Goal: Task Accomplishment & Management: Manage account settings

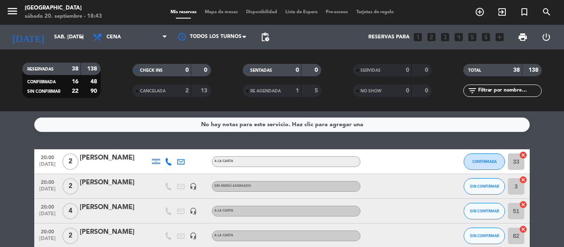
click at [265, 39] on span "pending_actions" at bounding box center [265, 37] width 10 height 10
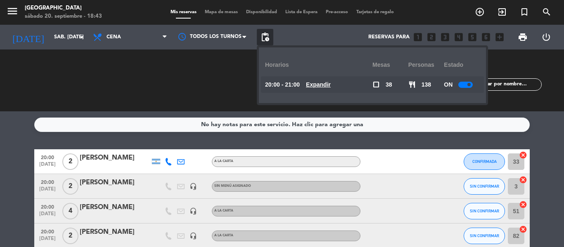
click at [461, 86] on div at bounding box center [465, 85] width 14 height 6
click at [309, 36] on div "Reservas para looks_one looks_two looks_3 looks_4 looks_5 looks_6 add_box" at bounding box center [390, 37] width 235 height 25
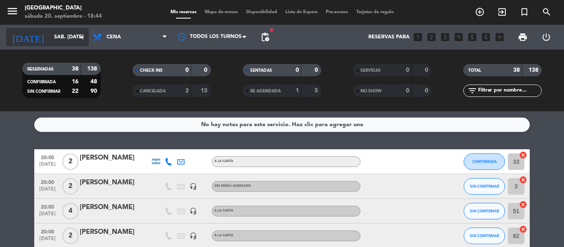
click at [53, 36] on input "sáb. [DATE]" at bounding box center [85, 37] width 70 height 14
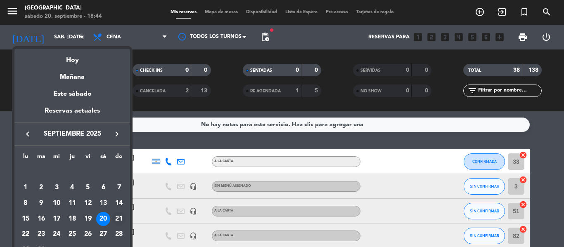
click at [117, 218] on div "21" at bounding box center [119, 219] width 14 height 14
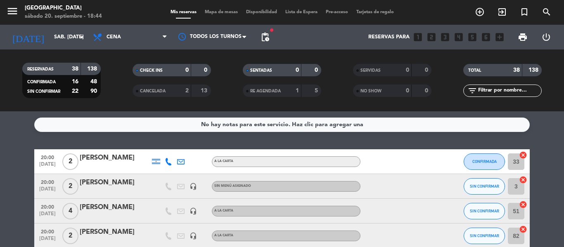
type input "dom. [DATE]"
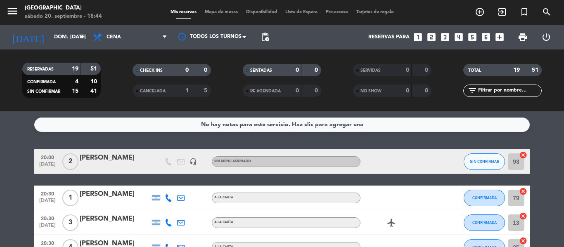
click at [485, 37] on icon "looks_6" at bounding box center [486, 37] width 11 height 11
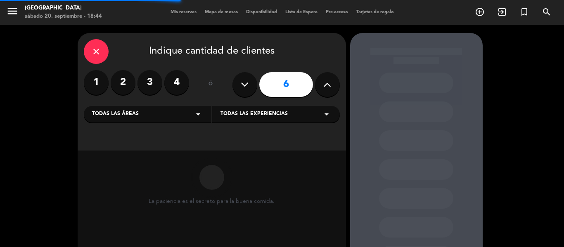
click at [334, 83] on button at bounding box center [327, 84] width 25 height 25
type input "7"
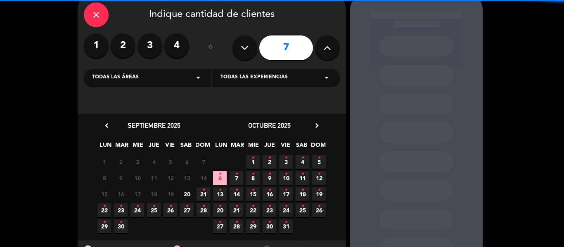
scroll to position [74, 0]
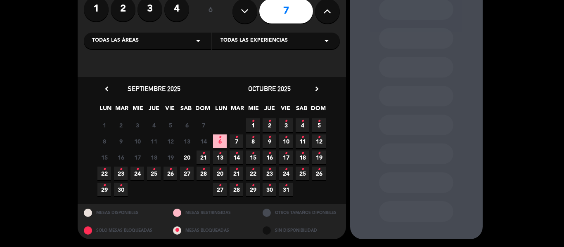
click at [204, 154] on icon "•" at bounding box center [203, 153] width 3 height 13
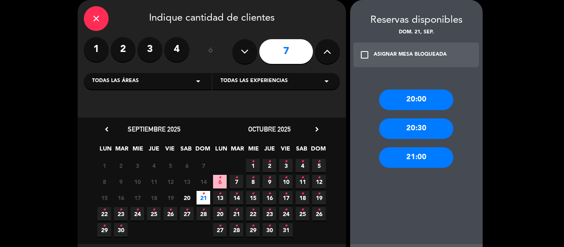
click at [413, 97] on div "20:00" at bounding box center [416, 100] width 74 height 21
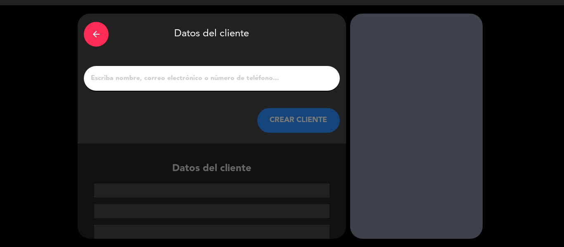
scroll to position [19, 0]
click at [230, 78] on input "1" at bounding box center [212, 79] width 244 height 12
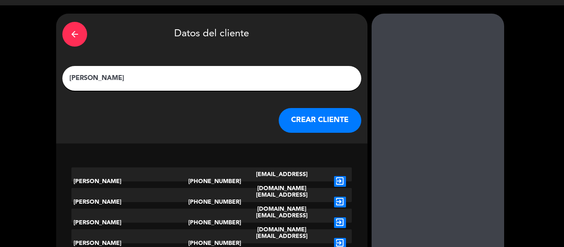
scroll to position [0, 0]
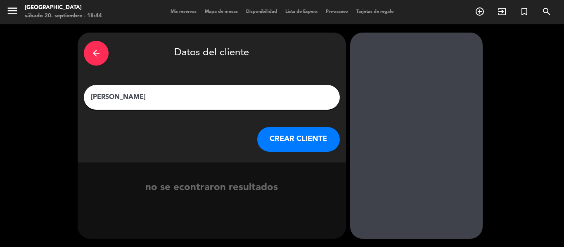
type input "[PERSON_NAME]"
click at [278, 141] on button "CREAR CLIENTE" at bounding box center [298, 139] width 83 height 25
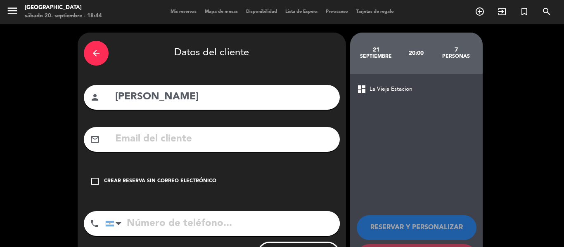
click at [159, 181] on div "Crear reserva sin correo electrónico" at bounding box center [160, 182] width 112 height 8
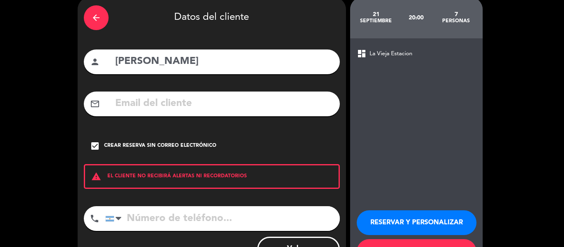
scroll to position [71, 0]
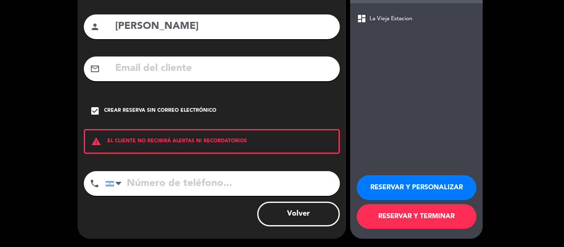
click at [375, 221] on button "RESERVAR Y TERMINAR" at bounding box center [417, 216] width 120 height 25
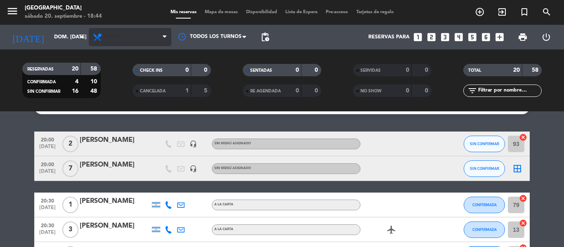
scroll to position [8, 0]
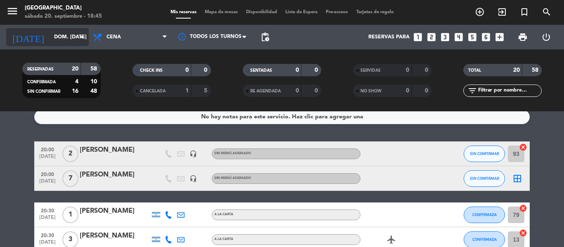
click at [64, 38] on input "dom. [DATE]" at bounding box center [85, 37] width 70 height 14
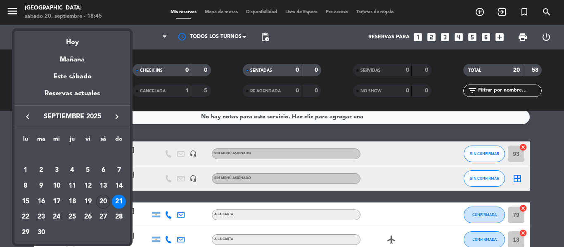
click at [99, 202] on div "20" at bounding box center [103, 202] width 14 height 14
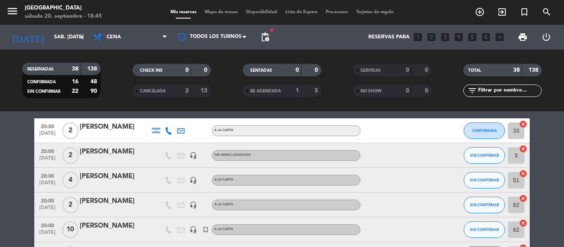
scroll to position [0, 0]
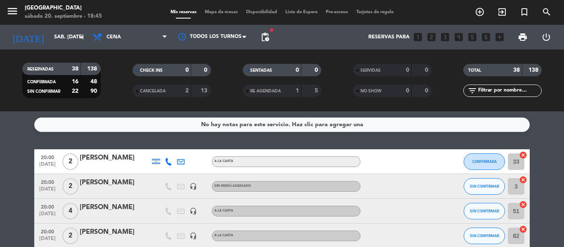
click at [525, 40] on span "print" at bounding box center [523, 37] width 10 height 10
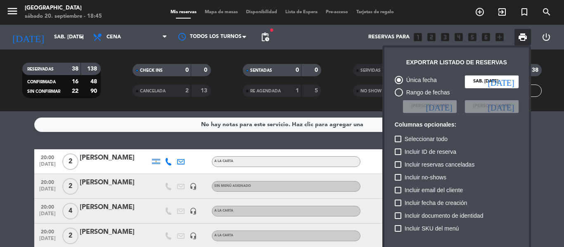
scroll to position [50, 0]
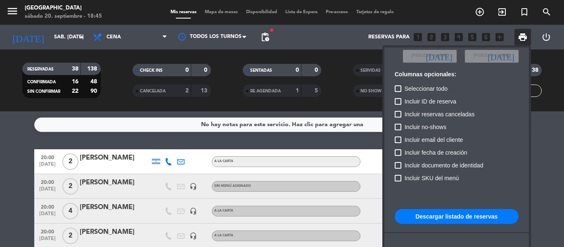
click at [457, 214] on button "Descargar listado de reservas" at bounding box center [457, 216] width 124 height 15
click at [314, 146] on div at bounding box center [282, 123] width 564 height 247
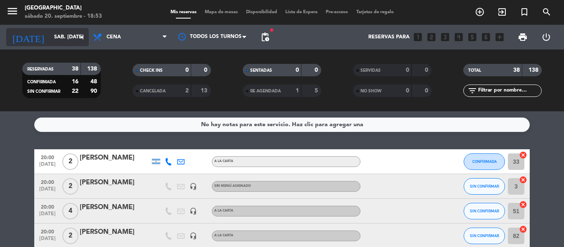
click at [50, 39] on input "sáb. [DATE]" at bounding box center [85, 37] width 70 height 14
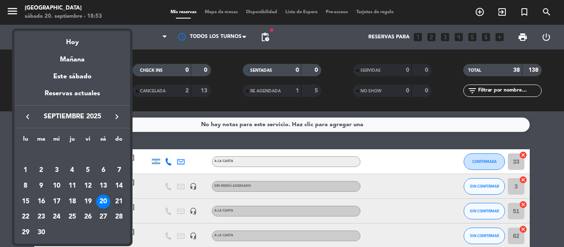
click at [114, 197] on div "21" at bounding box center [119, 202] width 14 height 14
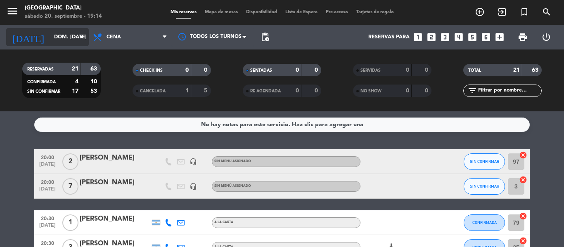
click at [66, 38] on input "dom. [DATE]" at bounding box center [85, 37] width 70 height 14
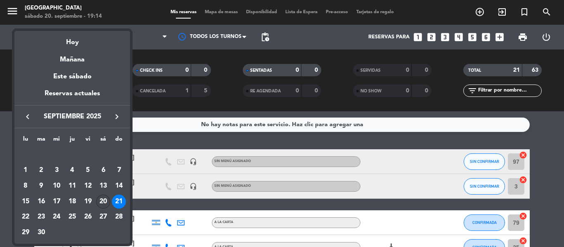
click at [105, 201] on div "20" at bounding box center [103, 202] width 14 height 14
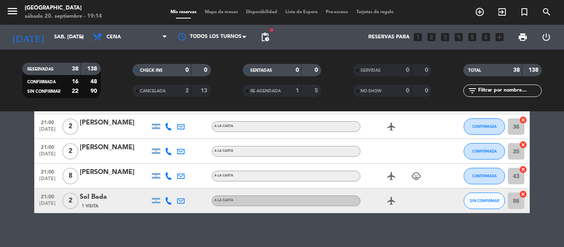
scroll to position [908, 0]
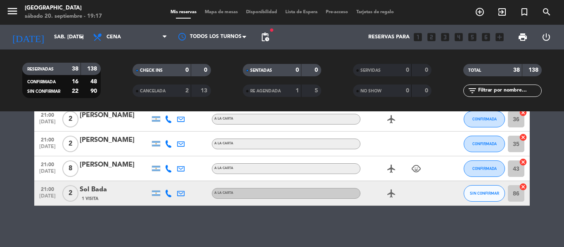
click at [257, 224] on div "No hay notas para este servicio. Haz clic para agregar una 20:00 [DATE] 2 [PERS…" at bounding box center [282, 180] width 564 height 136
click at [325, 242] on div "No hay notas para este servicio. Haz clic para agregar una 20:00 [DATE] 2 [PERS…" at bounding box center [282, 180] width 564 height 136
click at [50, 40] on input "sáb. [DATE]" at bounding box center [85, 37] width 70 height 14
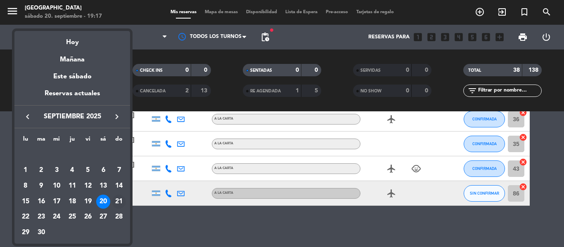
click at [119, 198] on div "21" at bounding box center [119, 202] width 14 height 14
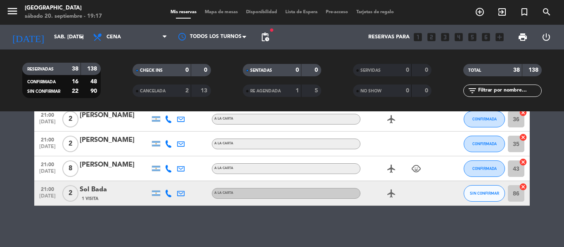
type input "dom. [DATE]"
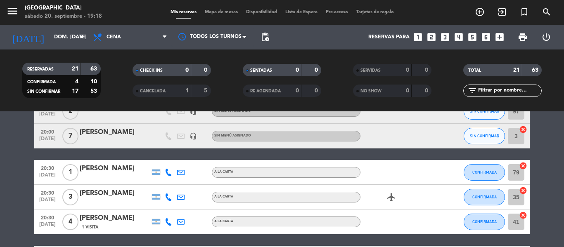
scroll to position [0, 0]
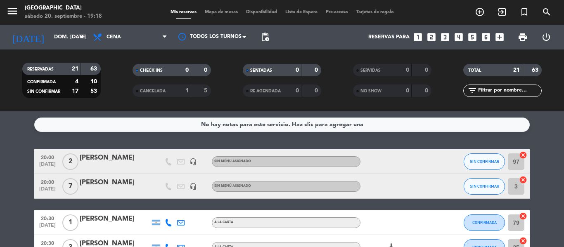
click at [460, 33] on icon "looks_4" at bounding box center [459, 37] width 11 height 11
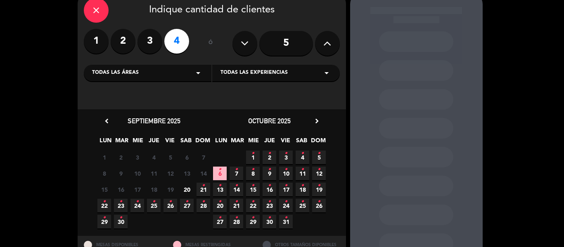
click at [202, 186] on span "21 •" at bounding box center [204, 190] width 14 height 14
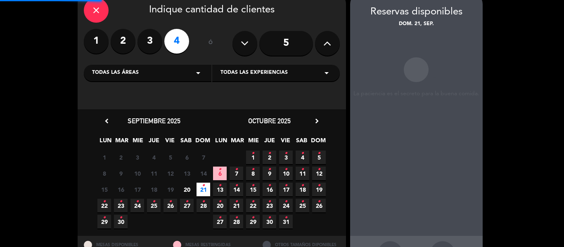
scroll to position [33, 0]
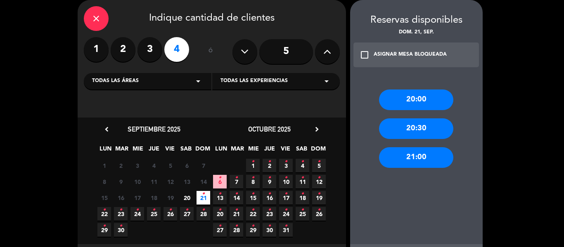
click at [415, 102] on div "20:00" at bounding box center [416, 100] width 74 height 21
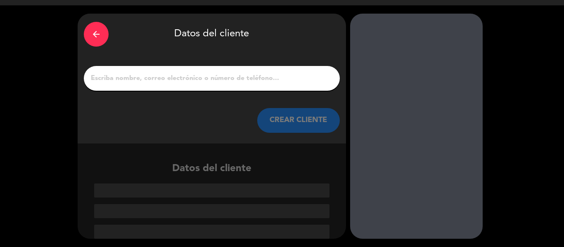
click at [141, 76] on input "1" at bounding box center [212, 79] width 244 height 12
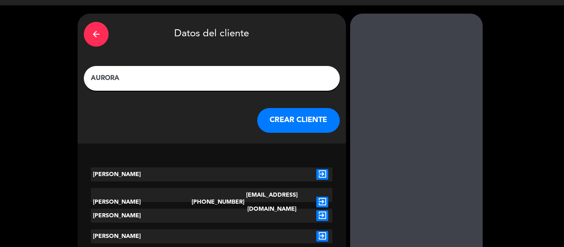
type input "AURORA"
click at [289, 112] on button "CREAR CLIENTE" at bounding box center [298, 120] width 83 height 25
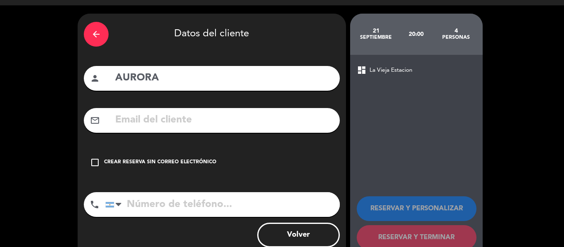
click at [136, 164] on div "Crear reserva sin correo electrónico" at bounding box center [160, 163] width 112 height 8
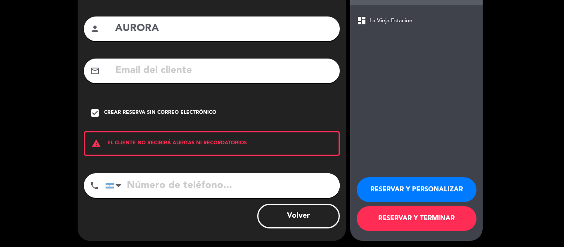
scroll to position [71, 0]
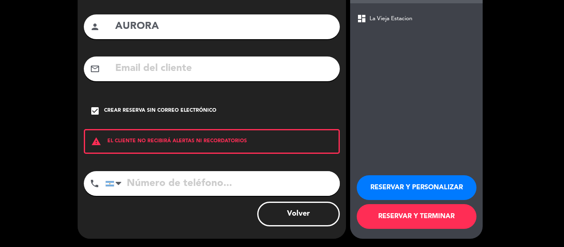
click at [435, 218] on button "RESERVAR Y TERMINAR" at bounding box center [417, 216] width 120 height 25
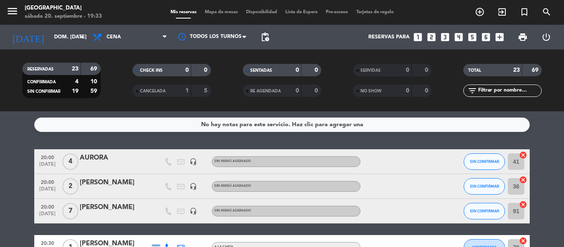
click at [432, 38] on icon "looks_two" at bounding box center [431, 37] width 11 height 11
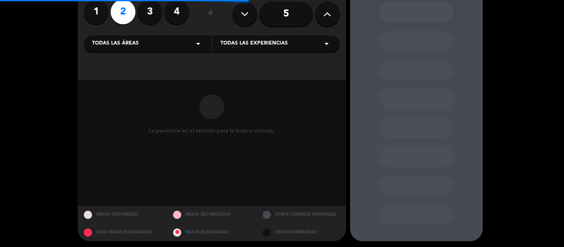
scroll to position [73, 0]
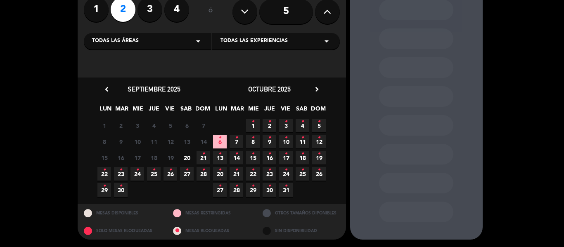
click at [203, 158] on icon "•" at bounding box center [203, 153] width 3 height 13
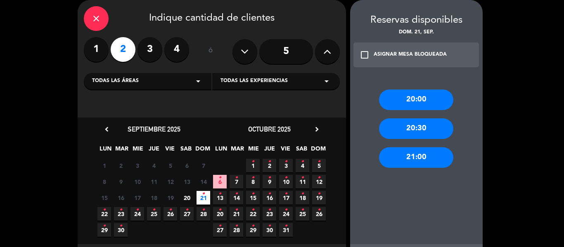
click at [425, 97] on div "20:00" at bounding box center [416, 100] width 74 height 21
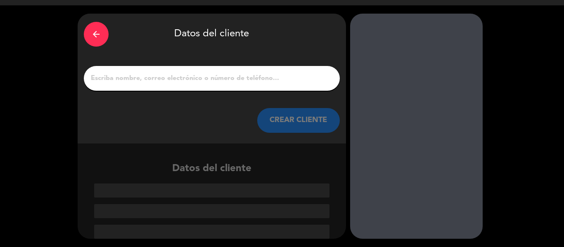
click at [142, 72] on div at bounding box center [212, 78] width 256 height 25
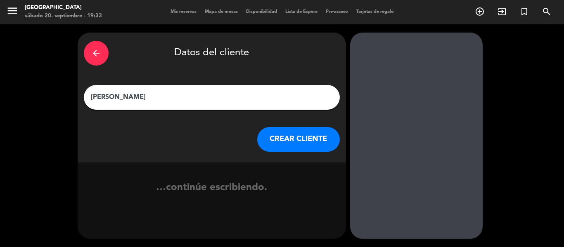
type input "[PERSON_NAME]"
click at [313, 144] on button "CREAR CLIENTE" at bounding box center [298, 139] width 83 height 25
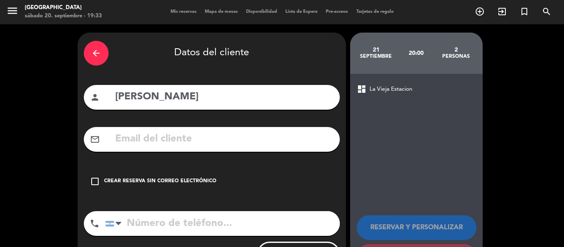
click at [179, 180] on div "Crear reserva sin correo electrónico" at bounding box center [160, 182] width 112 height 8
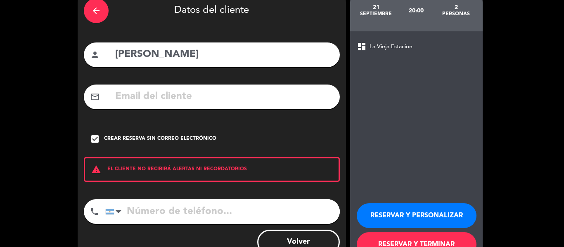
scroll to position [71, 0]
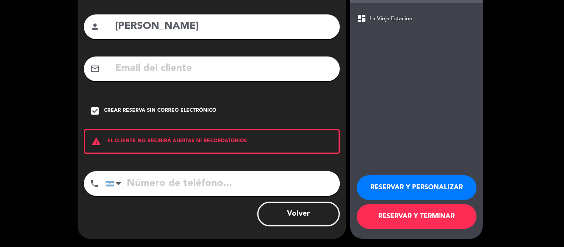
click at [422, 220] on button "RESERVAR Y TERMINAR" at bounding box center [417, 216] width 120 height 25
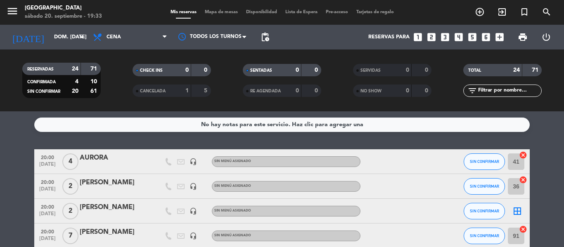
click at [120, 99] on div "CHECK INS 0 0 CANCELADA 1 5" at bounding box center [171, 80] width 110 height 45
click at [126, 84] on div "CHECK INS 0 0" at bounding box center [171, 74] width 110 height 21
click at [50, 41] on input "dom. [DATE]" at bounding box center [85, 37] width 70 height 14
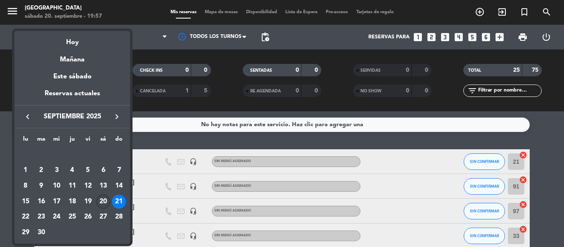
click at [104, 204] on div "20" at bounding box center [103, 202] width 14 height 14
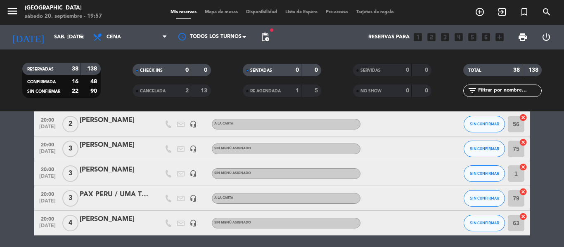
scroll to position [372, 0]
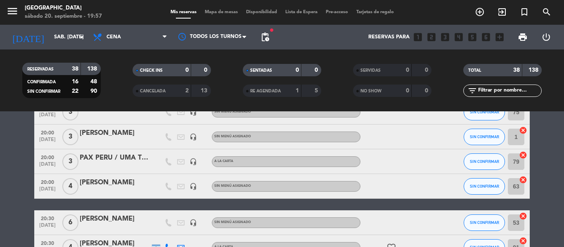
click at [110, 157] on div "PAX PERU / UMA TRAVEL" at bounding box center [115, 158] width 70 height 11
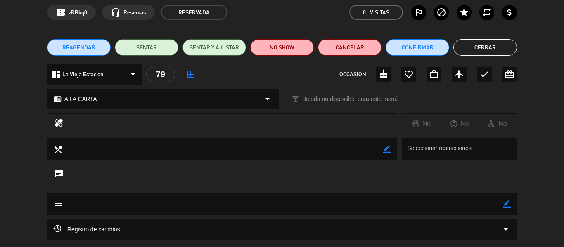
scroll to position [0, 0]
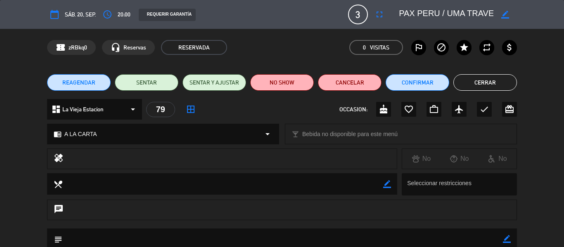
click at [500, 14] on div "border_color" at bounding box center [506, 14] width 24 height 15
click at [479, 81] on button "Cerrar" at bounding box center [486, 82] width 64 height 17
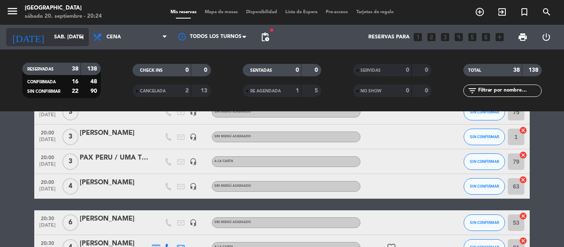
click at [75, 33] on input "sáb. [DATE]" at bounding box center [85, 37] width 70 height 14
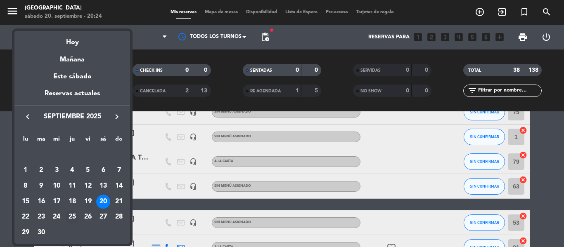
click at [69, 215] on div "25" at bounding box center [72, 218] width 14 height 14
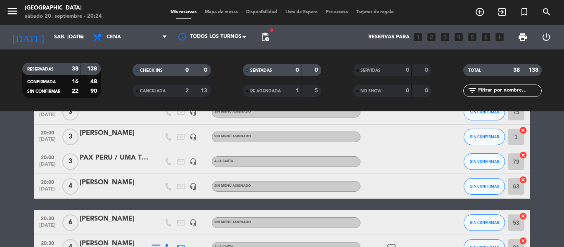
type input "[DEMOGRAPHIC_DATA] [DATE]"
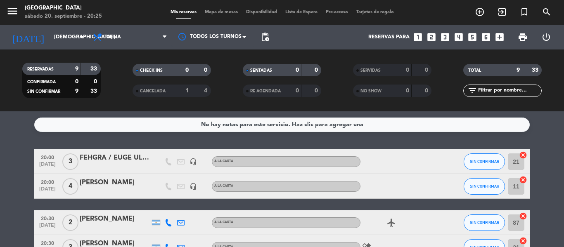
click at [432, 39] on icon "looks_two" at bounding box center [431, 37] width 11 height 11
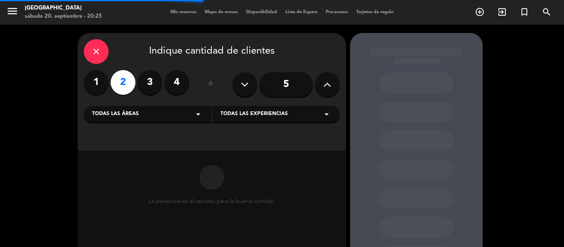
click at [239, 113] on span "Todas las experiencias" at bounding box center [254, 114] width 67 height 8
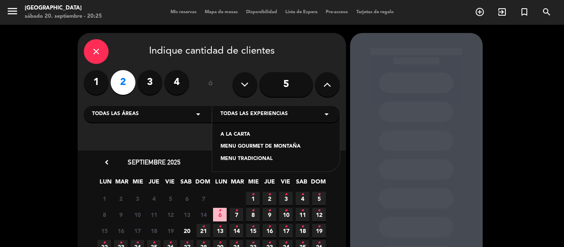
click at [239, 133] on div "A LA CARTA" at bounding box center [276, 135] width 111 height 8
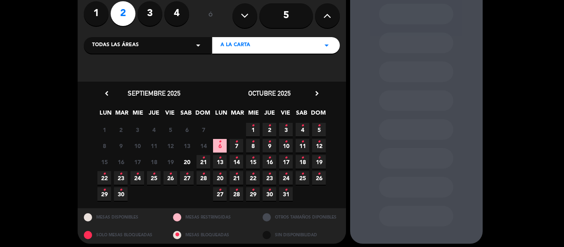
scroll to position [74, 0]
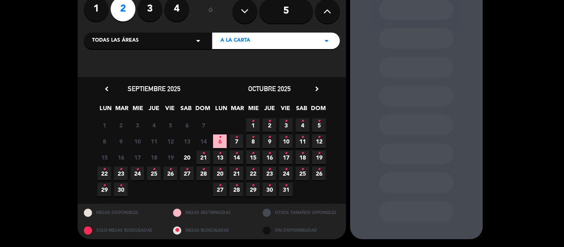
click at [150, 173] on span "25 •" at bounding box center [154, 174] width 14 height 14
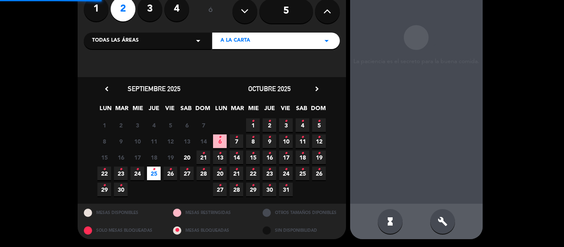
scroll to position [33, 0]
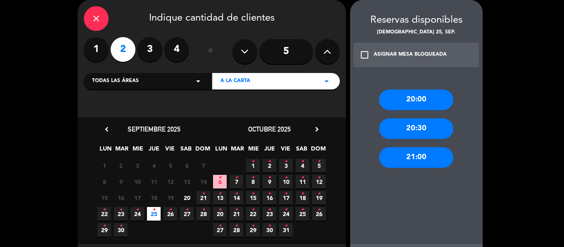
click at [401, 98] on div "20:00" at bounding box center [416, 100] width 74 height 21
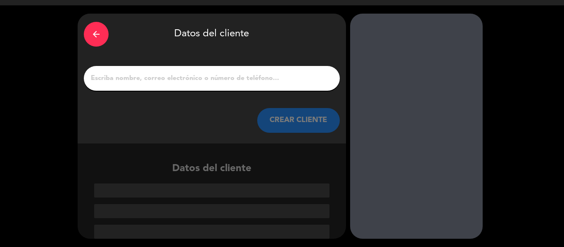
click at [199, 79] on input "1" at bounding box center [212, 79] width 244 height 12
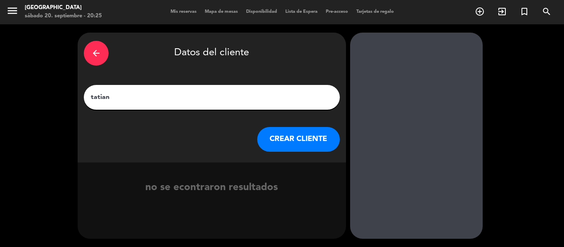
scroll to position [0, 0]
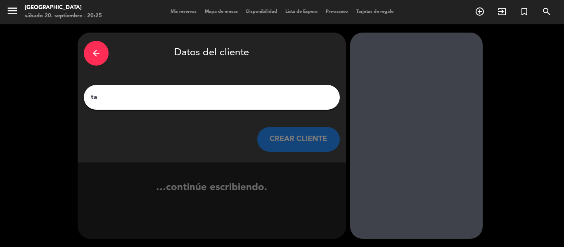
type input "t"
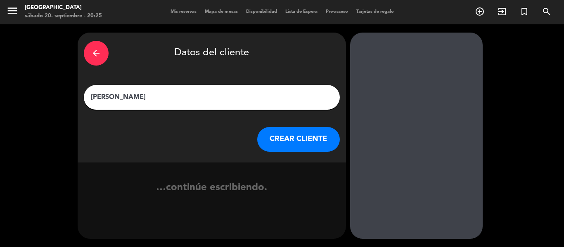
type input "[PERSON_NAME]"
click at [303, 138] on button "CREAR CLIENTE" at bounding box center [298, 139] width 83 height 25
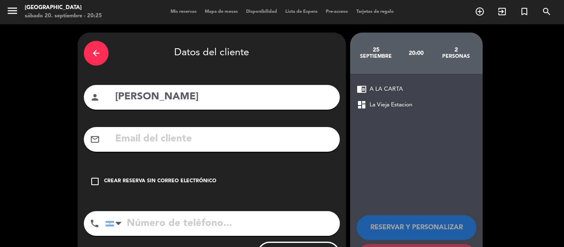
click at [159, 176] on div "check_box_outline_blank Crear reserva sin correo electrónico" at bounding box center [212, 181] width 256 height 25
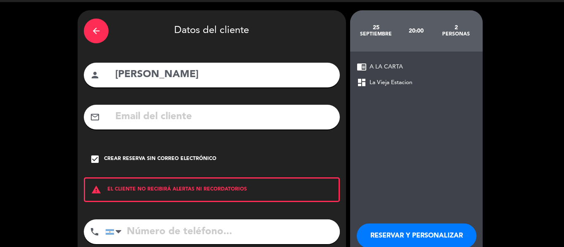
scroll to position [71, 0]
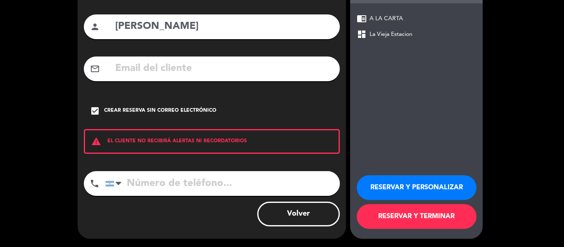
click at [399, 214] on button "RESERVAR Y TERMINAR" at bounding box center [417, 216] width 120 height 25
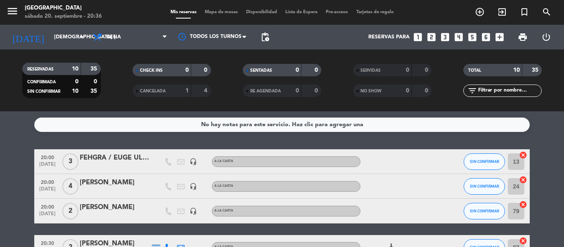
click at [428, 37] on icon "looks_two" at bounding box center [431, 37] width 11 height 11
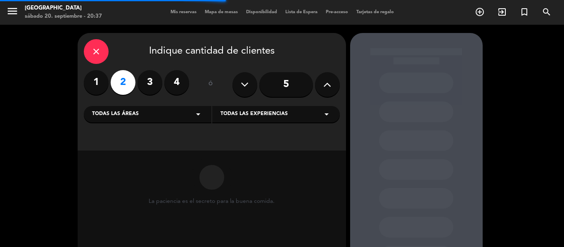
click at [255, 118] on span "Todas las experiencias" at bounding box center [254, 114] width 67 height 8
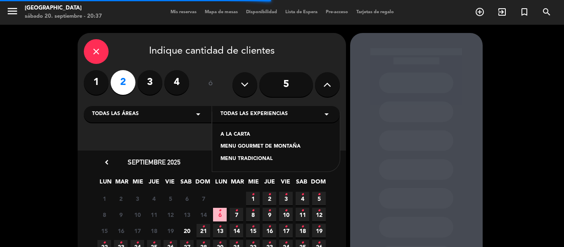
click at [238, 137] on div "A LA CARTA" at bounding box center [276, 135] width 111 height 8
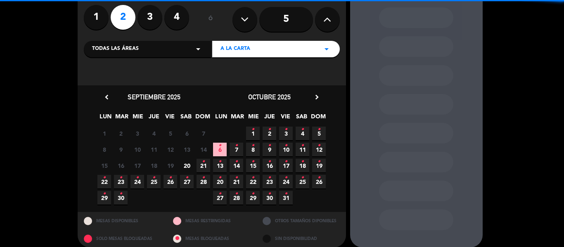
scroll to position [74, 0]
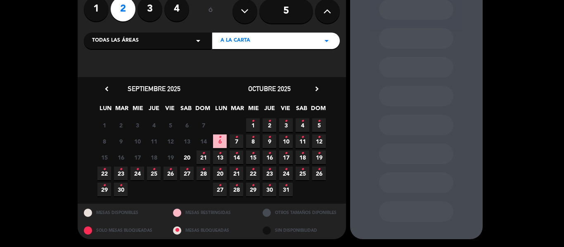
click at [207, 152] on span "21 •" at bounding box center [204, 158] width 14 height 14
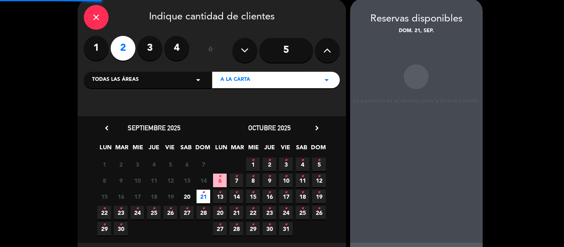
scroll to position [33, 0]
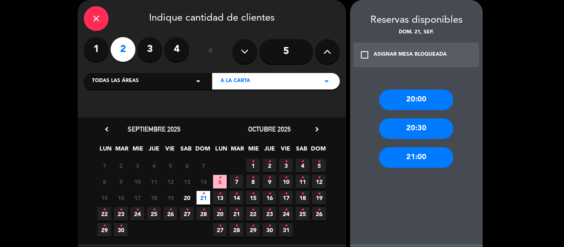
click at [409, 96] on div "20:00" at bounding box center [416, 100] width 74 height 21
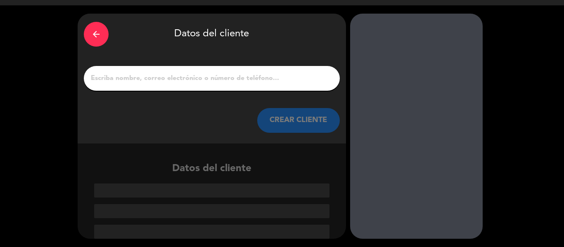
scroll to position [19, 0]
click at [152, 76] on input "1" at bounding box center [212, 79] width 244 height 12
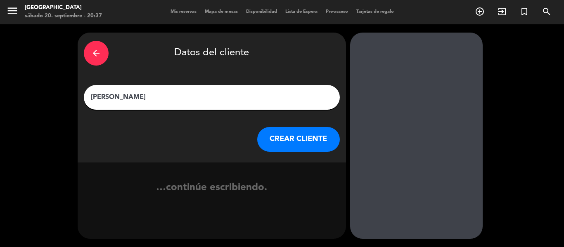
scroll to position [0, 0]
type input "[PERSON_NAME]"
click at [280, 145] on button "CREAR CLIENTE" at bounding box center [298, 139] width 83 height 25
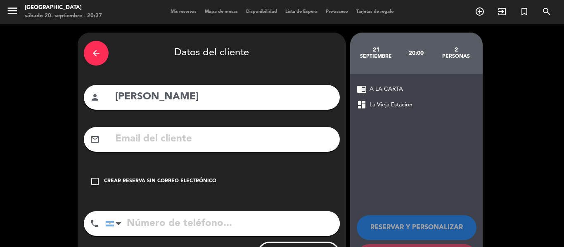
click at [178, 182] on div "Crear reserva sin correo electrónico" at bounding box center [160, 182] width 112 height 8
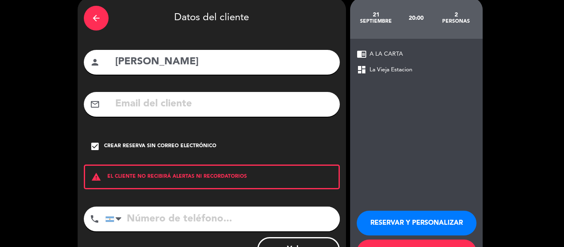
scroll to position [71, 0]
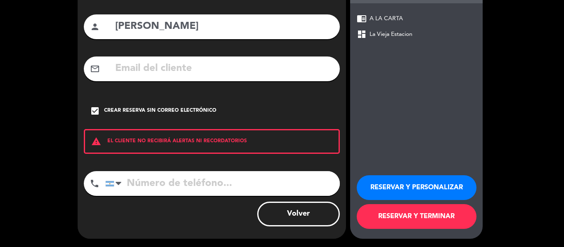
click at [413, 209] on button "RESERVAR Y TERMINAR" at bounding box center [417, 216] width 120 height 25
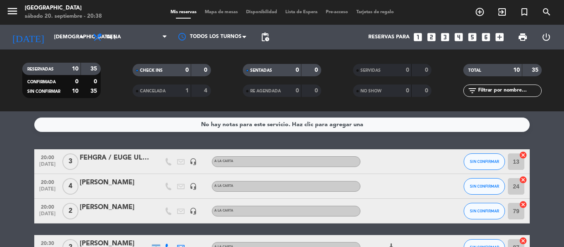
click at [432, 34] on icon "looks_two" at bounding box center [431, 37] width 11 height 11
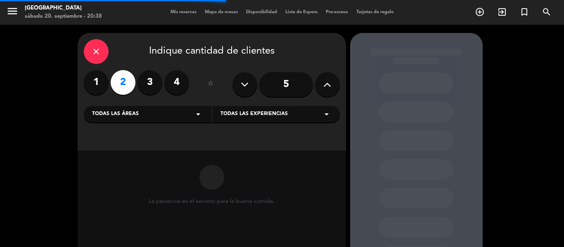
click at [241, 115] on span "Todas las experiencias" at bounding box center [254, 114] width 67 height 8
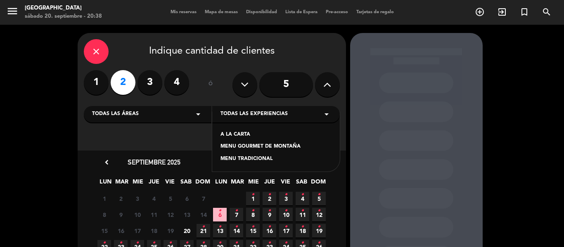
click at [242, 133] on div "A LA CARTA" at bounding box center [276, 135] width 111 height 8
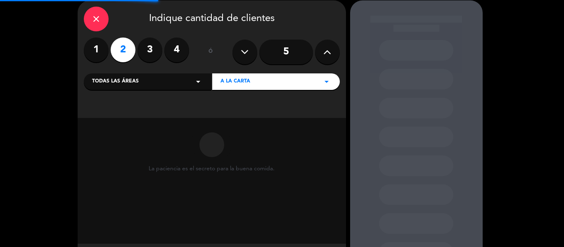
scroll to position [73, 0]
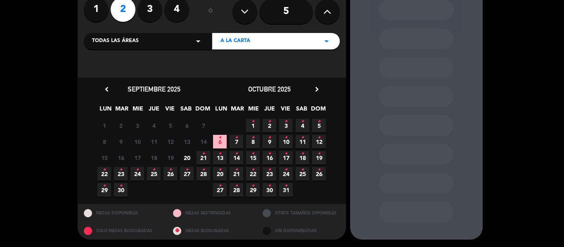
click at [204, 159] on icon "•" at bounding box center [203, 153] width 3 height 13
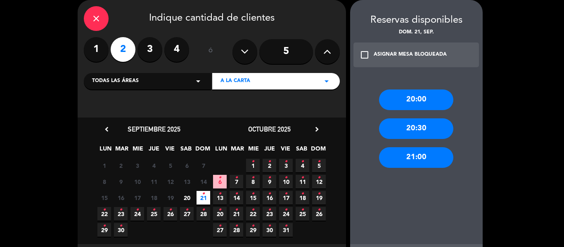
click at [403, 93] on div "20:00" at bounding box center [416, 100] width 74 height 21
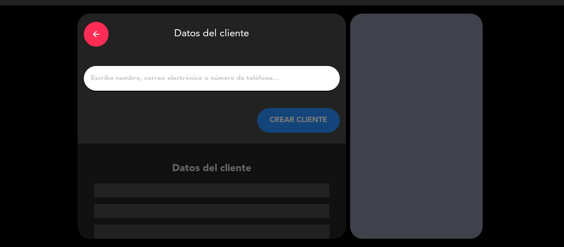
scroll to position [19, 0]
click at [172, 80] on input "1" at bounding box center [212, 79] width 244 height 12
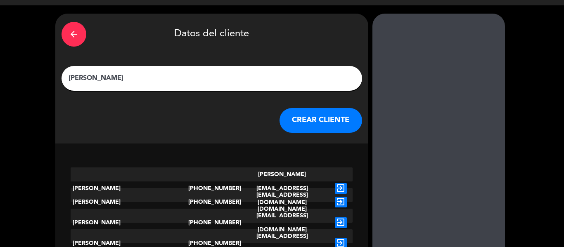
type input "[PERSON_NAME]"
click at [280, 118] on button "CREAR CLIENTE" at bounding box center [321, 120] width 83 height 25
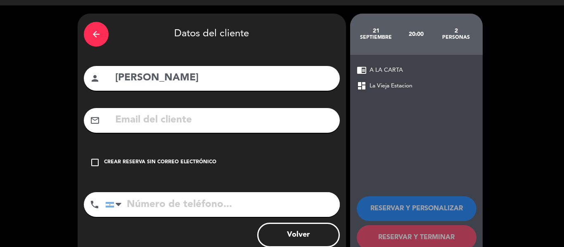
click at [172, 159] on div "Crear reserva sin correo electrónico" at bounding box center [160, 163] width 112 height 8
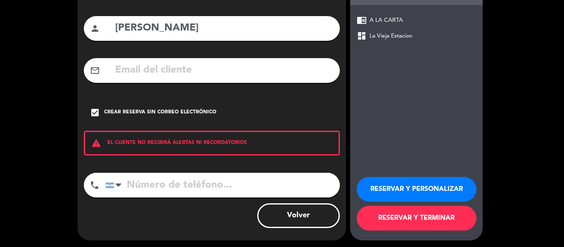
scroll to position [71, 0]
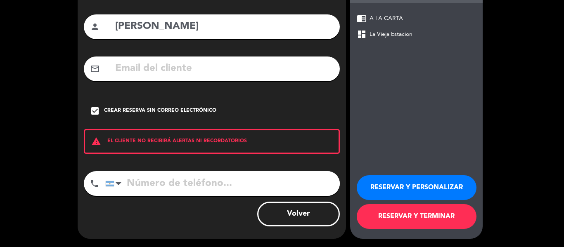
click at [398, 213] on button "RESERVAR Y TERMINAR" at bounding box center [417, 216] width 120 height 25
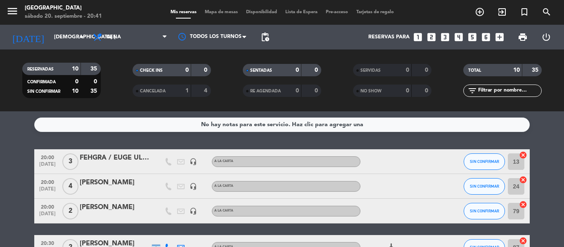
click at [434, 39] on icon "looks_two" at bounding box center [431, 37] width 11 height 11
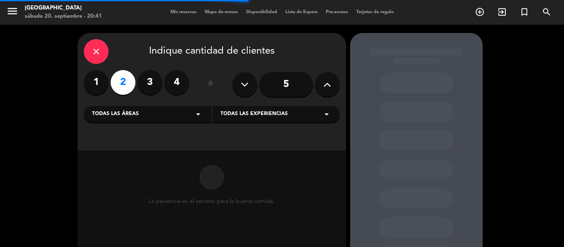
click at [235, 119] on span "Todas las experiencias" at bounding box center [254, 114] width 67 height 8
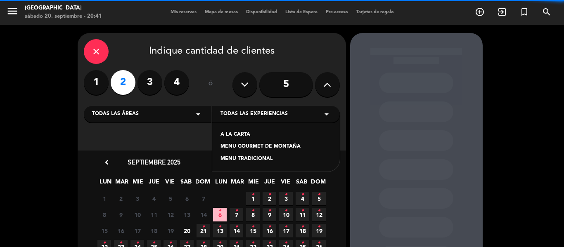
click at [234, 132] on div "A LA CARTA" at bounding box center [276, 135] width 111 height 8
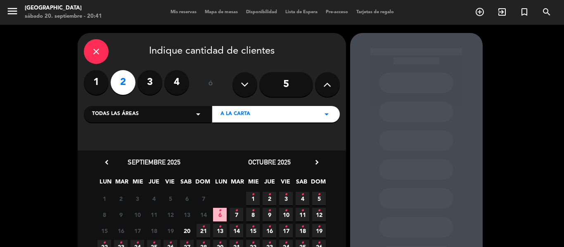
click at [206, 232] on span "21 •" at bounding box center [204, 231] width 14 height 14
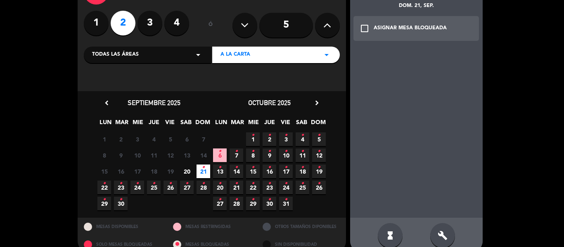
scroll to position [74, 0]
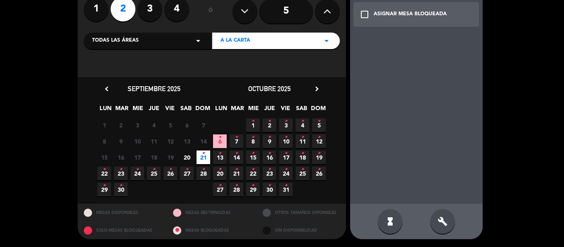
click at [400, 20] on div "check_box_outline_blank ASIGNAR MESA BLOQUEADA" at bounding box center [417, 14] width 126 height 25
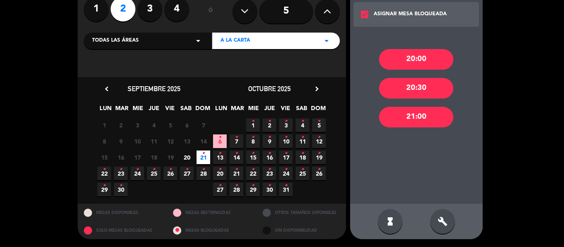
click at [398, 60] on div "20:00" at bounding box center [416, 59] width 74 height 21
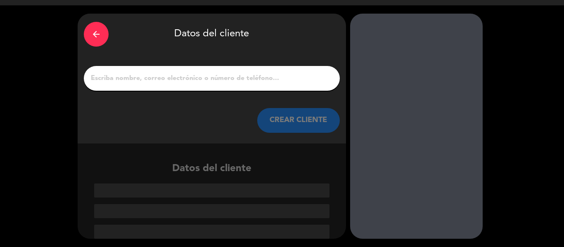
click at [141, 81] on input "1" at bounding box center [212, 79] width 244 height 12
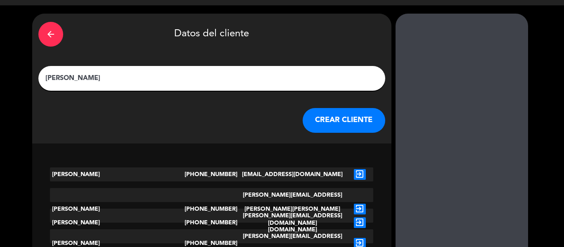
scroll to position [0, 0]
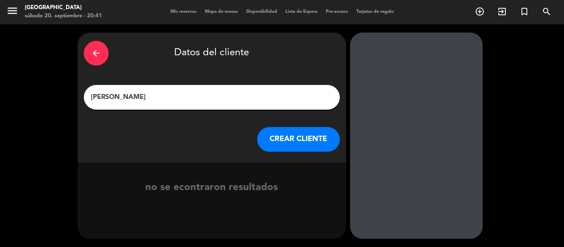
type input "[PERSON_NAME]"
click at [282, 141] on button "CREAR CLIENTE" at bounding box center [298, 139] width 83 height 25
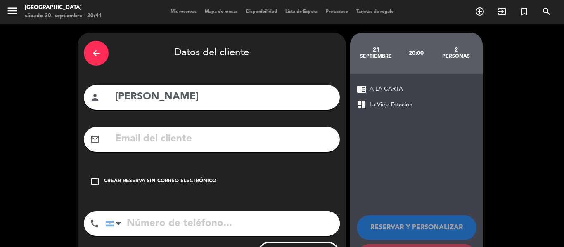
click at [164, 181] on div "Crear reserva sin correo electrónico" at bounding box center [160, 182] width 112 height 8
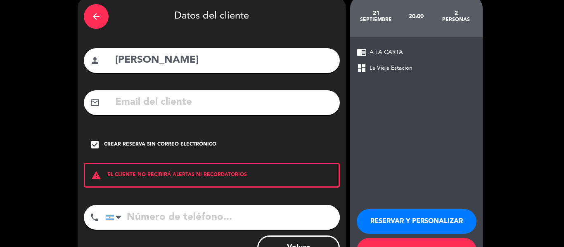
scroll to position [71, 0]
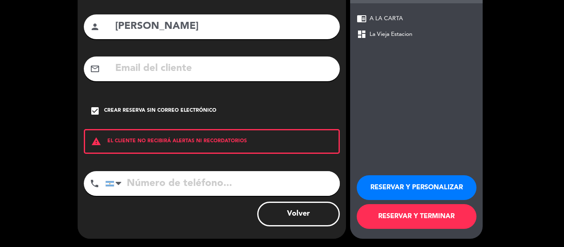
click at [419, 216] on button "RESERVAR Y TERMINAR" at bounding box center [417, 216] width 120 height 25
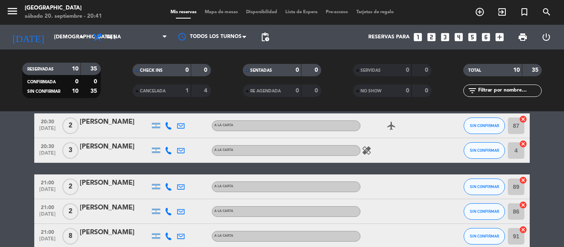
scroll to position [124, 0]
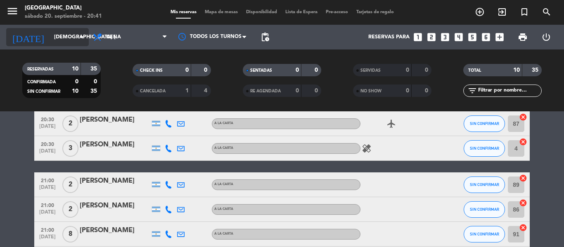
click at [80, 33] on icon "arrow_drop_down" at bounding box center [82, 37] width 10 height 10
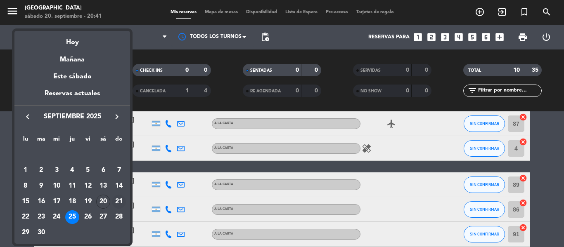
click at [115, 199] on div "21" at bounding box center [119, 202] width 14 height 14
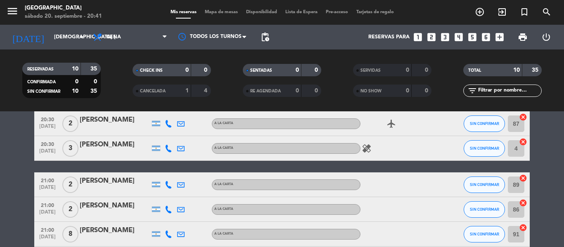
type input "dom. [DATE]"
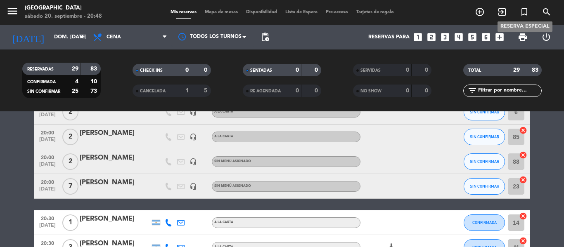
click at [527, 12] on icon "turned_in_not" at bounding box center [525, 12] width 10 height 10
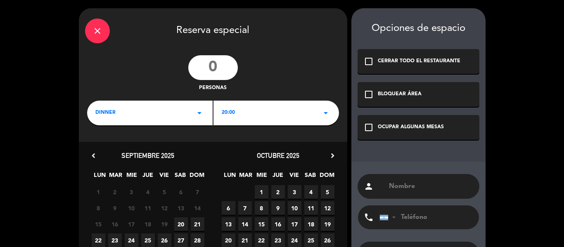
click at [217, 69] on input "number" at bounding box center [213, 67] width 50 height 25
type input "14"
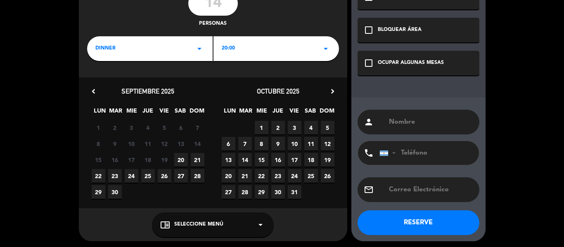
scroll to position [67, 0]
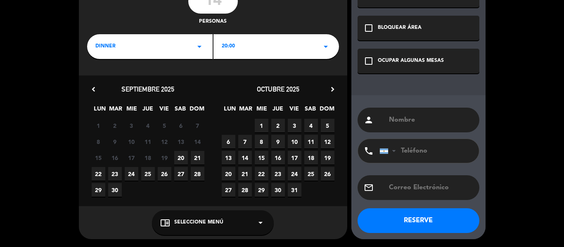
click at [309, 123] on span "4" at bounding box center [311, 126] width 14 height 14
click at [230, 224] on div "chrome_reader_mode Seleccione Menú arrow_drop_down" at bounding box center [213, 223] width 122 height 25
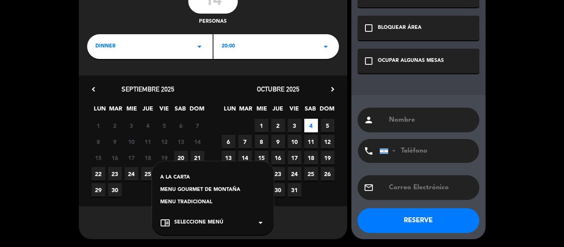
click at [202, 199] on div "MENU TRADICIONAL" at bounding box center [212, 203] width 105 height 8
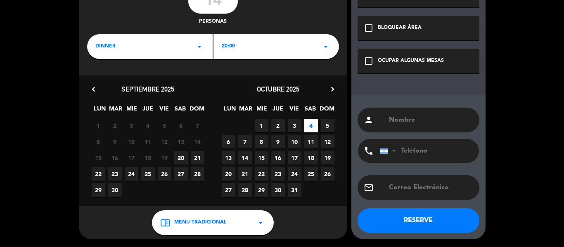
click at [395, 59] on div "OCUPAR ALGUNAS MESAS" at bounding box center [411, 61] width 66 height 8
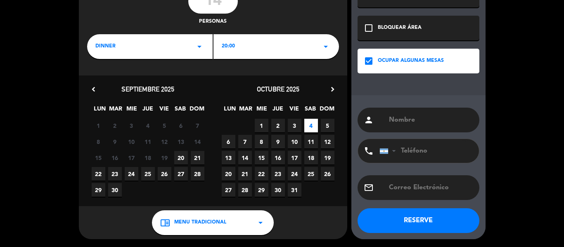
click at [399, 118] on input "text" at bounding box center [430, 120] width 85 height 12
paste input "[PERSON_NAME]"
type input "[PERSON_NAME]"
click at [422, 222] on button "RESERVE" at bounding box center [419, 221] width 122 height 25
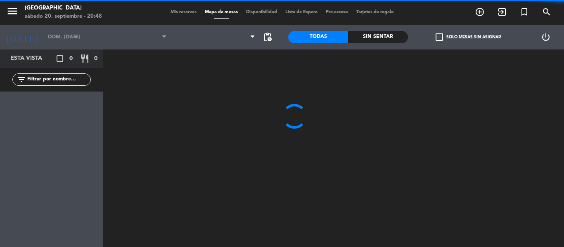
type input "sáb. [DATE]"
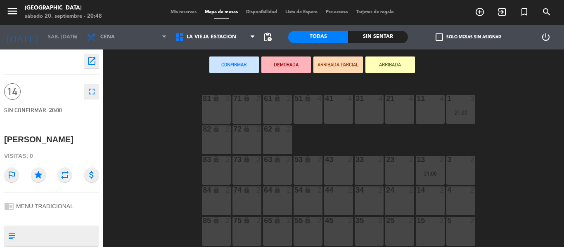
click at [224, 113] on div "81 lock 2" at bounding box center [216, 109] width 29 height 29
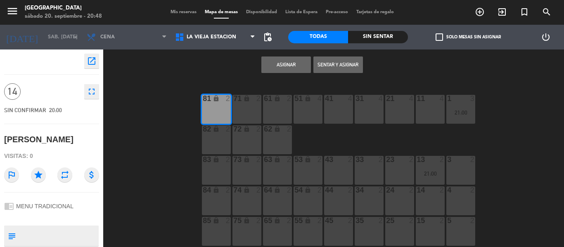
click at [242, 112] on div "71 lock 2" at bounding box center [247, 109] width 29 height 29
click at [279, 108] on div "61 lock 2" at bounding box center [277, 109] width 29 height 29
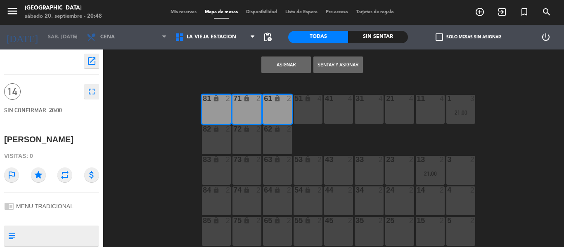
click at [288, 69] on button "Asignar" at bounding box center [286, 65] width 50 height 17
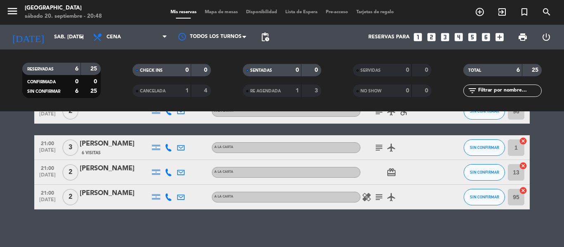
scroll to position [115, 0]
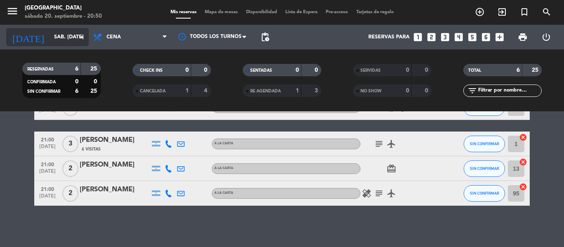
click at [74, 37] on input "sáb. [DATE]" at bounding box center [85, 37] width 70 height 14
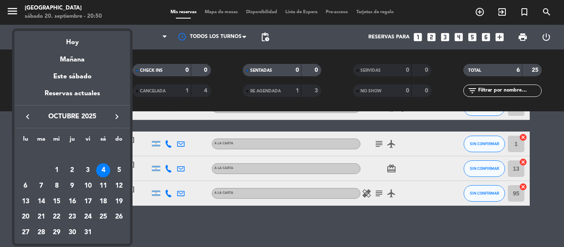
click at [32, 115] on icon "keyboard_arrow_left" at bounding box center [28, 117] width 10 height 10
click at [104, 202] on div "20" at bounding box center [103, 202] width 14 height 14
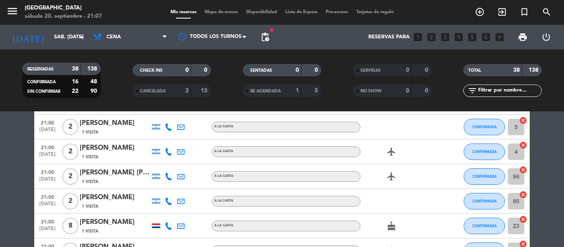
scroll to position [620, 0]
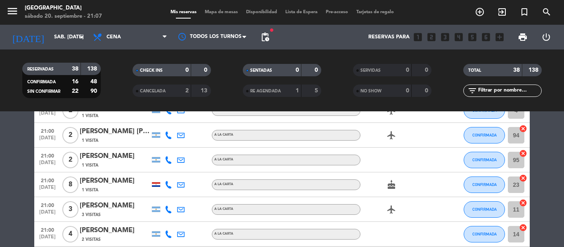
click at [112, 185] on div "[PERSON_NAME]" at bounding box center [115, 181] width 70 height 11
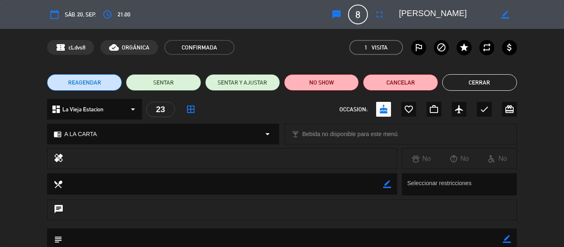
click at [461, 83] on button "Cerrar" at bounding box center [479, 82] width 75 height 17
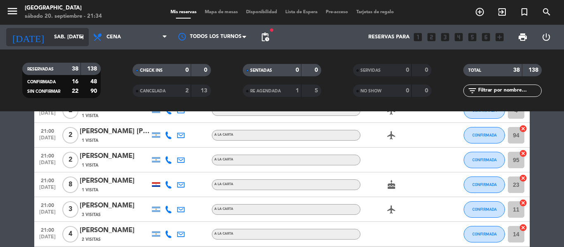
click at [71, 38] on input "sáb. [DATE]" at bounding box center [85, 37] width 70 height 14
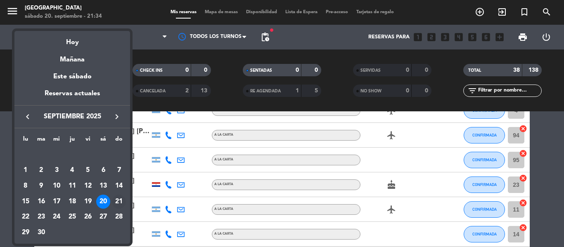
click at [116, 197] on div "21" at bounding box center [119, 202] width 14 height 14
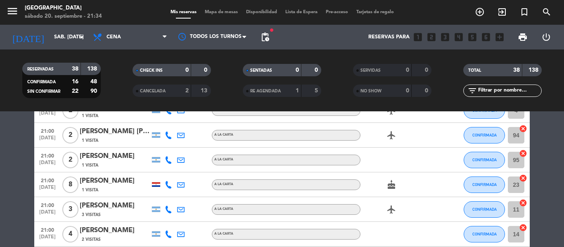
type input "dom. [DATE]"
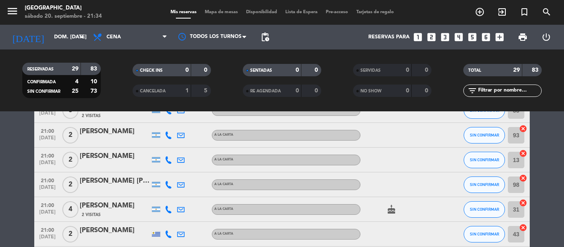
click at [429, 38] on icon "looks_two" at bounding box center [431, 37] width 11 height 11
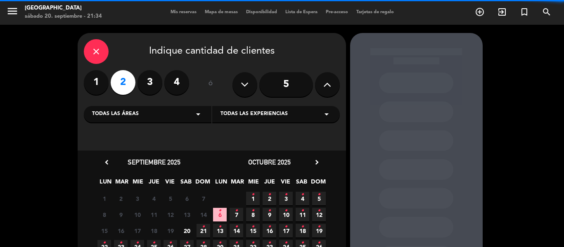
click at [266, 116] on span "Todas las experiencias" at bounding box center [254, 114] width 67 height 8
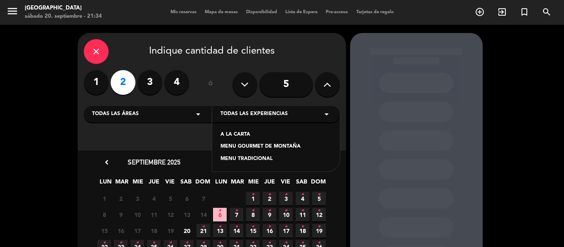
click at [243, 133] on div "A LA CARTA" at bounding box center [276, 135] width 111 height 8
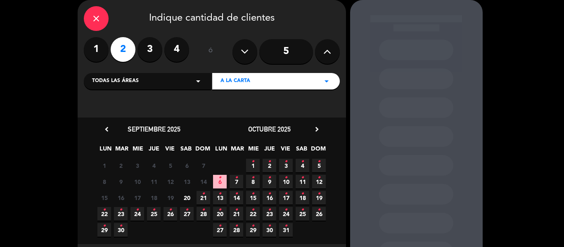
scroll to position [74, 0]
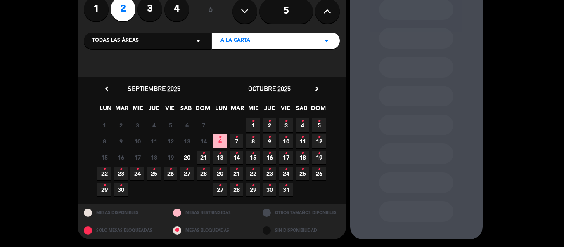
click at [107, 173] on span "22 •" at bounding box center [104, 174] width 14 height 14
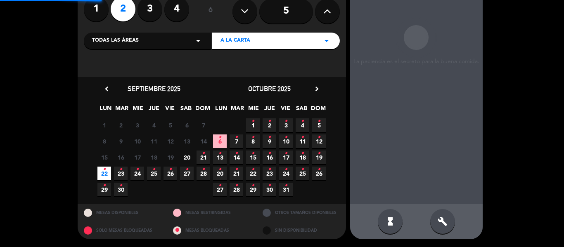
scroll to position [33, 0]
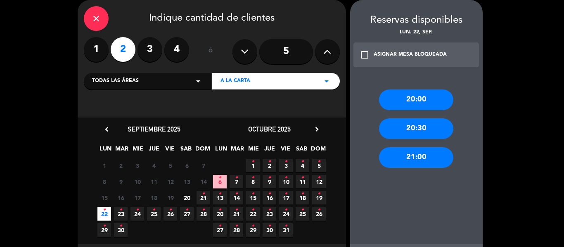
click at [406, 99] on div "20:00" at bounding box center [416, 100] width 74 height 21
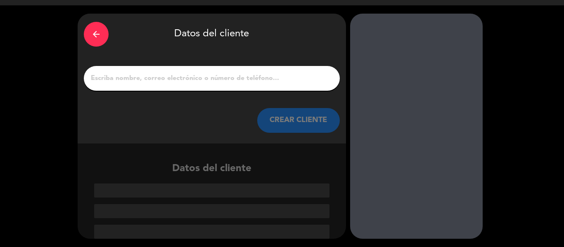
scroll to position [19, 0]
click at [173, 83] on input "1" at bounding box center [212, 79] width 244 height 12
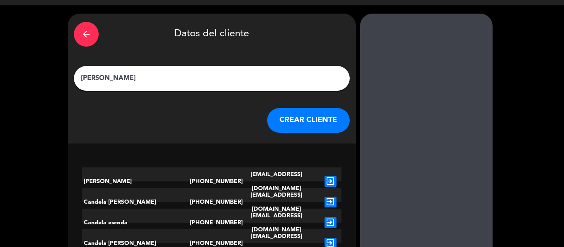
scroll to position [0, 0]
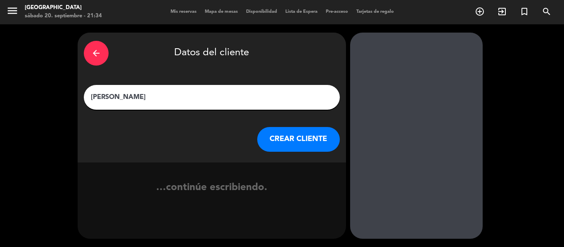
type input "[PERSON_NAME]"
click at [279, 143] on button "CREAR CLIENTE" at bounding box center [298, 139] width 83 height 25
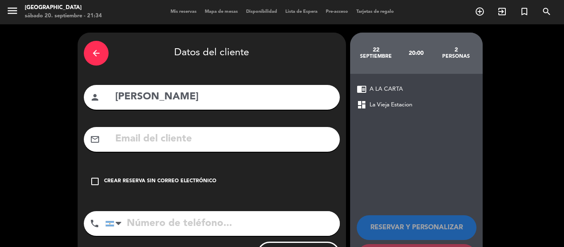
click at [186, 177] on div "check_box_outline_blank Crear reserva sin correo electrónico" at bounding box center [212, 181] width 256 height 25
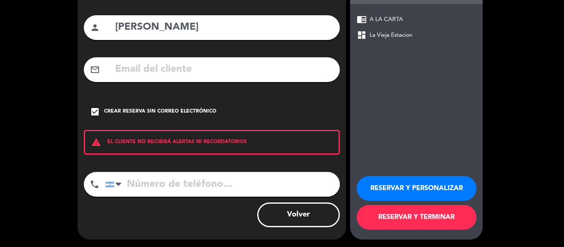
scroll to position [71, 0]
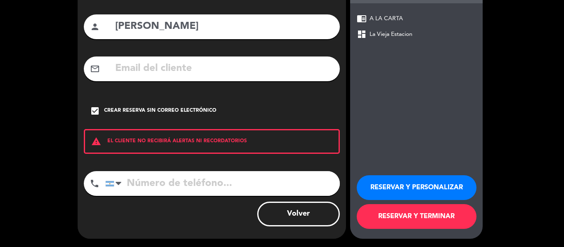
click at [396, 216] on button "RESERVAR Y TERMINAR" at bounding box center [417, 216] width 120 height 25
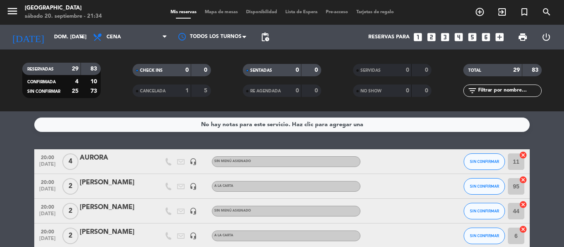
click at [458, 37] on icon "looks_4" at bounding box center [459, 37] width 11 height 11
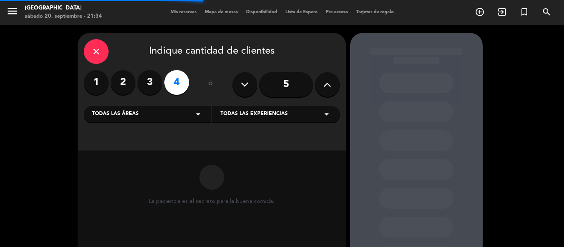
click at [254, 115] on span "Todas las experiencias" at bounding box center [254, 114] width 67 height 8
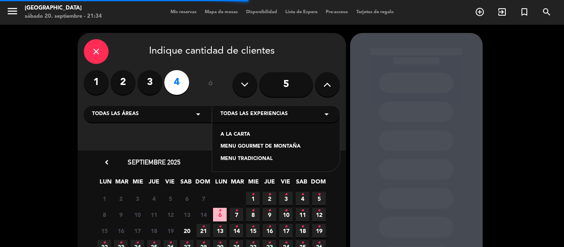
click at [241, 136] on div "A LA CARTA" at bounding box center [276, 135] width 111 height 8
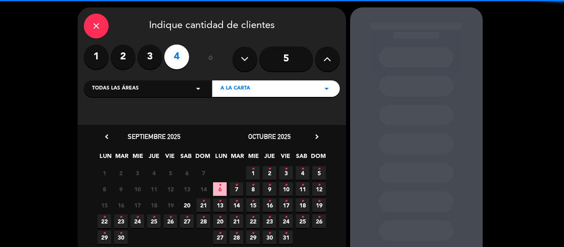
scroll to position [73, 0]
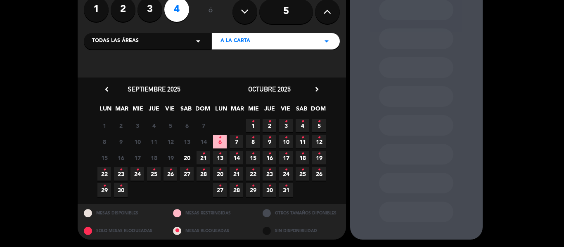
click at [106, 174] on span "22 •" at bounding box center [104, 174] width 14 height 14
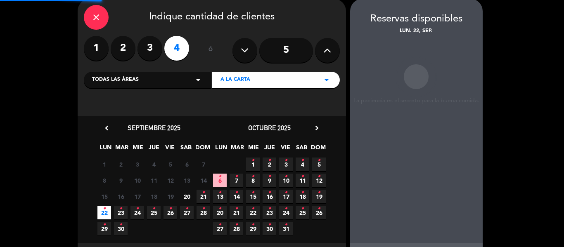
scroll to position [33, 0]
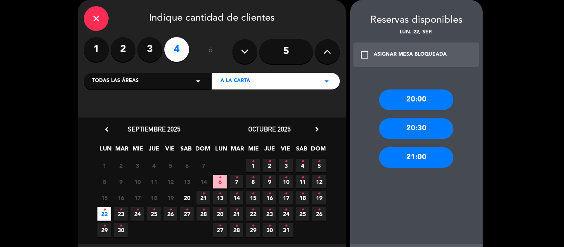
click at [203, 197] on icon "•" at bounding box center [203, 194] width 3 height 13
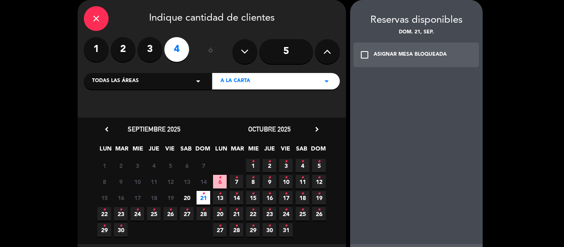
click at [391, 56] on div "ASIGNAR MESA BLOQUEADA" at bounding box center [410, 55] width 73 height 8
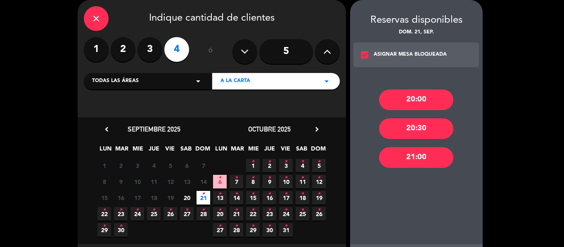
click at [413, 101] on div "20:00" at bounding box center [416, 100] width 74 height 21
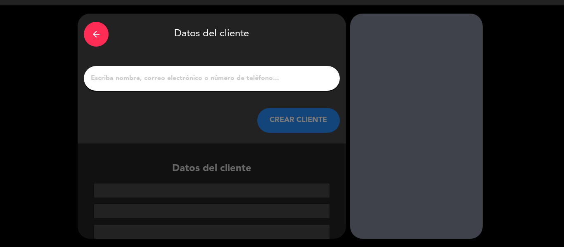
click at [112, 78] on input "1" at bounding box center [212, 79] width 244 height 12
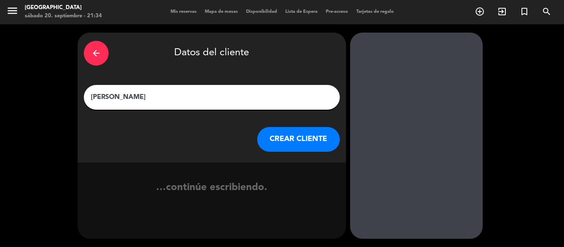
scroll to position [0, 0]
type input "[PERSON_NAME]"
click at [302, 136] on button "CREAR CLIENTE" at bounding box center [298, 139] width 83 height 25
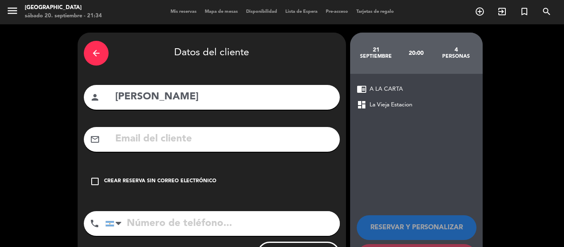
click at [178, 181] on div "Crear reserva sin correo electrónico" at bounding box center [160, 182] width 112 height 8
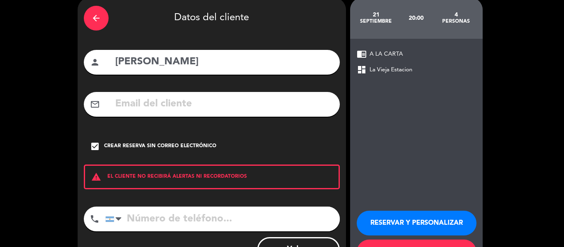
scroll to position [71, 0]
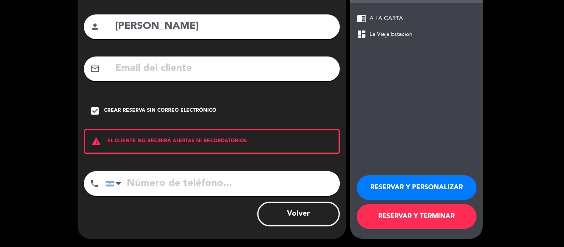
click at [418, 217] on button "RESERVAR Y TERMINAR" at bounding box center [417, 216] width 120 height 25
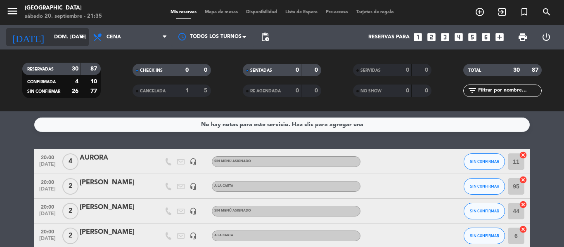
click at [80, 42] on div "[DATE] dom. [DATE] arrow_drop_down" at bounding box center [47, 37] width 83 height 18
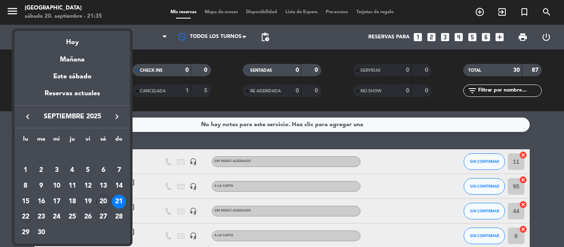
click at [25, 214] on div "22" at bounding box center [26, 218] width 14 height 14
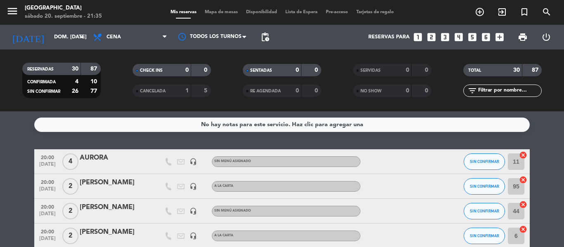
type input "lun. [DATE]"
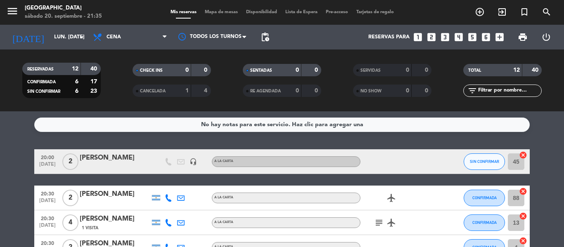
click at [107, 161] on div "[PERSON_NAME]" at bounding box center [115, 158] width 70 height 11
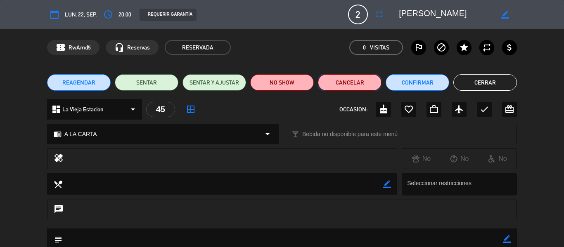
click at [368, 83] on button "Cancelar" at bounding box center [350, 82] width 64 height 17
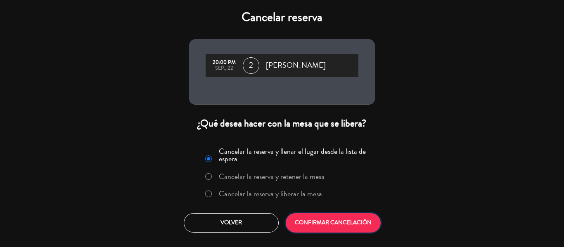
click at [335, 221] on button "CONFIRMAR CANCELACIÓN" at bounding box center [333, 223] width 95 height 19
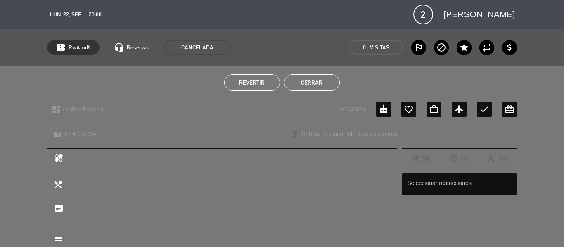
click at [320, 79] on div "Revertir Cerrar" at bounding box center [282, 82] width 564 height 33
click at [321, 81] on button "Cerrar" at bounding box center [312, 82] width 56 height 17
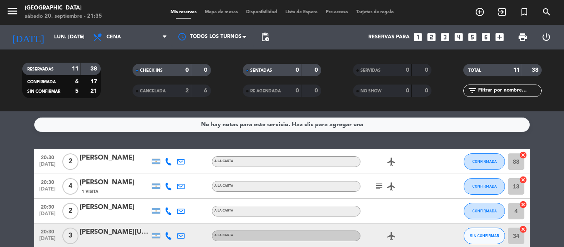
click at [430, 36] on icon "looks_two" at bounding box center [431, 37] width 11 height 11
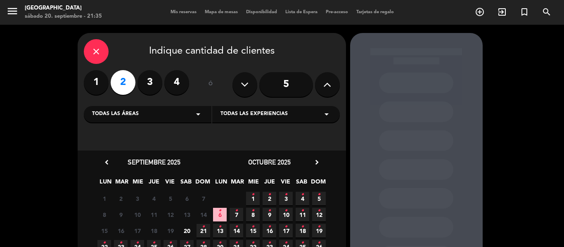
click at [287, 113] on div "Todas las experiencias arrow_drop_down" at bounding box center [276, 114] width 128 height 17
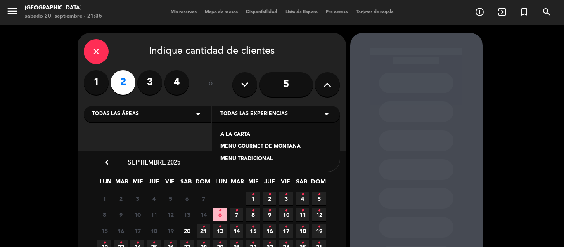
click at [251, 135] on div "A LA CARTA" at bounding box center [276, 135] width 111 height 8
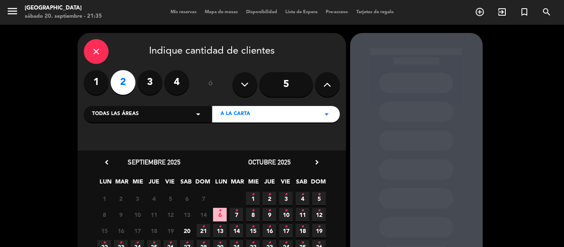
click at [206, 228] on span "21 •" at bounding box center [204, 231] width 14 height 14
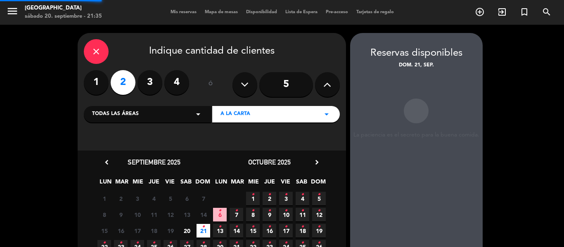
scroll to position [33, 0]
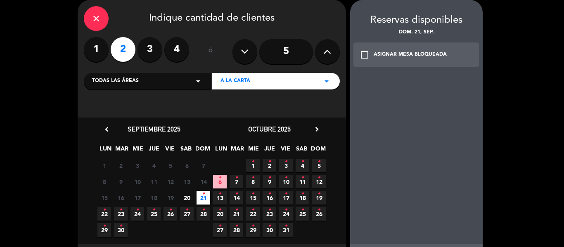
click at [409, 62] on div "check_box_outline_blank ASIGNAR MESA BLOQUEADA" at bounding box center [417, 55] width 126 height 25
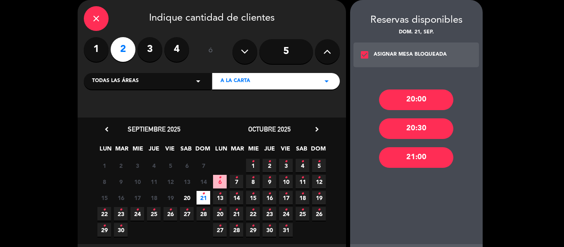
click at [400, 99] on div "20:00" at bounding box center [416, 100] width 74 height 21
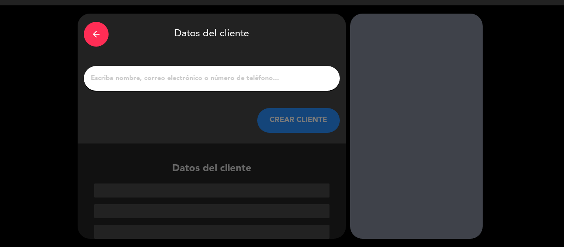
scroll to position [19, 0]
click at [128, 81] on input "1" at bounding box center [212, 79] width 244 height 12
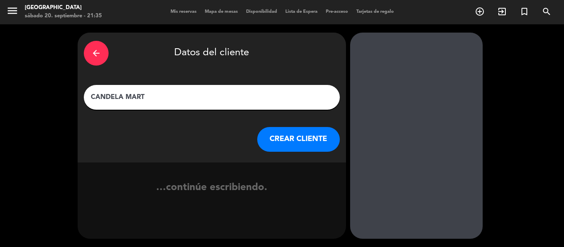
scroll to position [0, 0]
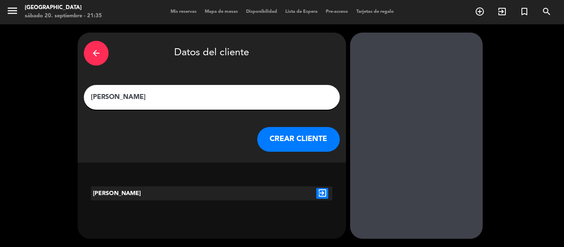
type input "[PERSON_NAME]"
click at [273, 143] on button "CREAR CLIENTE" at bounding box center [298, 139] width 83 height 25
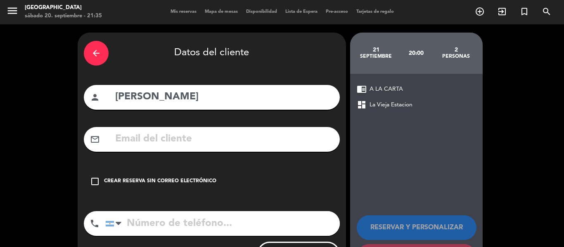
click at [180, 181] on div "Crear reserva sin correo electrónico" at bounding box center [160, 182] width 112 height 8
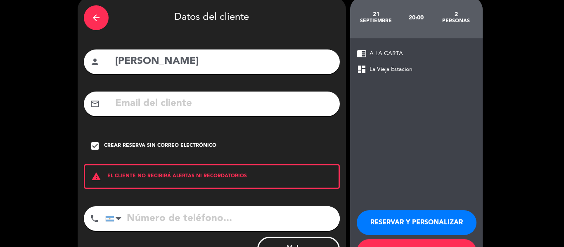
scroll to position [71, 0]
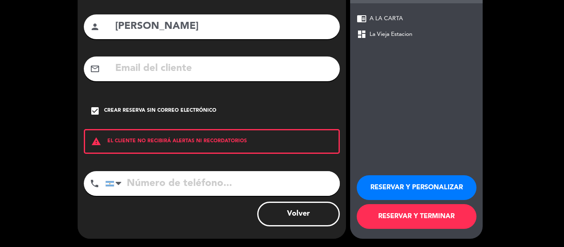
click at [397, 221] on button "RESERVAR Y TERMINAR" at bounding box center [417, 216] width 120 height 25
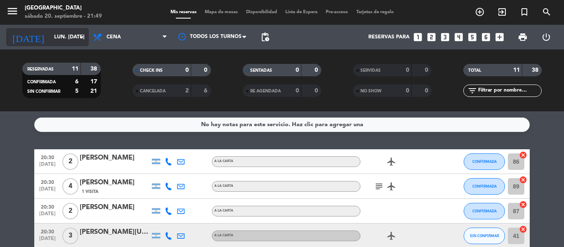
click at [69, 45] on div "[DATE] lun. [DATE] arrow_drop_down" at bounding box center [47, 37] width 83 height 18
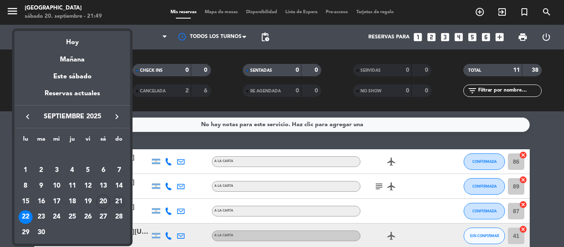
click at [124, 199] on div "21" at bounding box center [119, 202] width 14 height 14
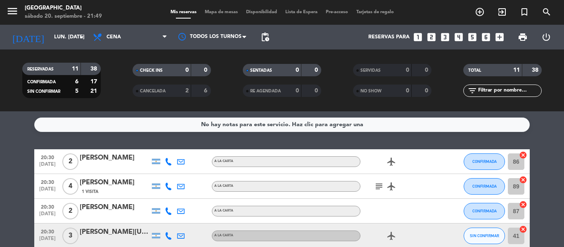
type input "dom. [DATE]"
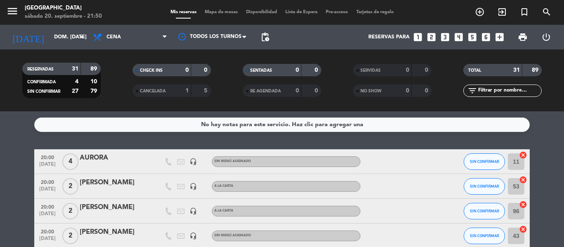
click at [448, 38] on icon "looks_3" at bounding box center [445, 37] width 11 height 11
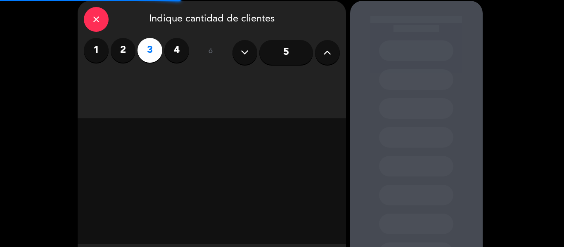
scroll to position [73, 0]
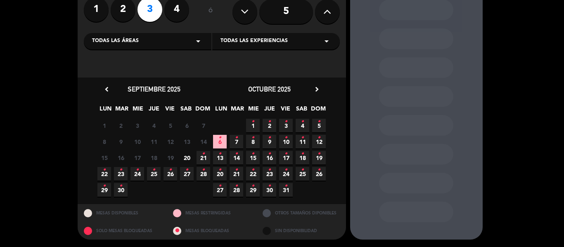
click at [198, 158] on span "21 •" at bounding box center [204, 158] width 14 height 14
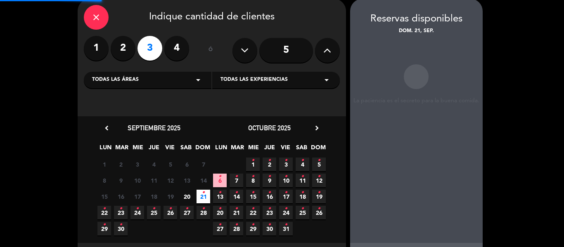
scroll to position [33, 0]
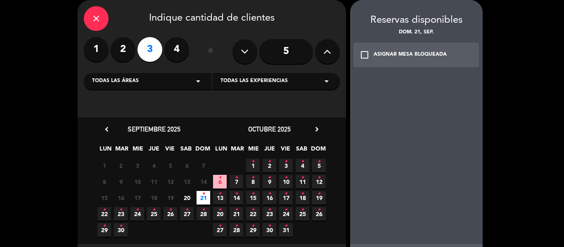
click at [424, 60] on div "check_box_outline_blank ASIGNAR MESA BLOQUEADA" at bounding box center [417, 55] width 126 height 25
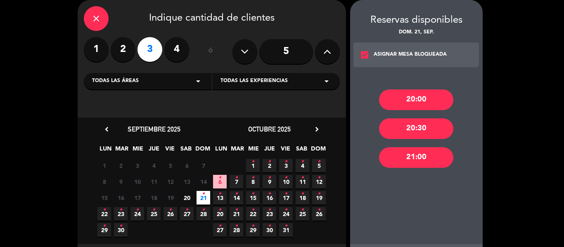
click at [426, 96] on div "20:00" at bounding box center [416, 100] width 74 height 21
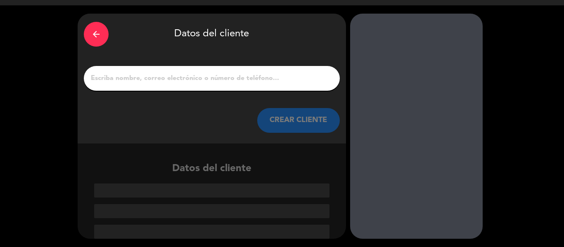
click at [260, 81] on input "1" at bounding box center [212, 79] width 244 height 12
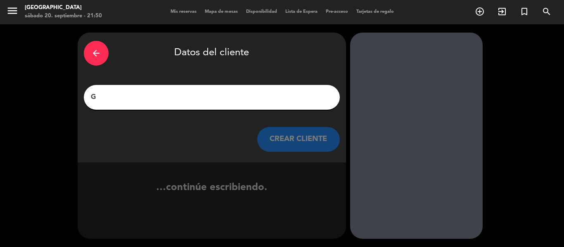
scroll to position [0, 0]
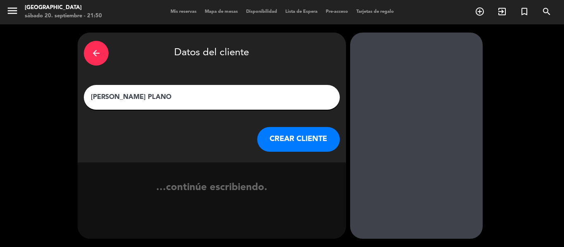
type input "[PERSON_NAME] PLANO"
click at [298, 135] on button "CREAR CLIENTE" at bounding box center [298, 139] width 83 height 25
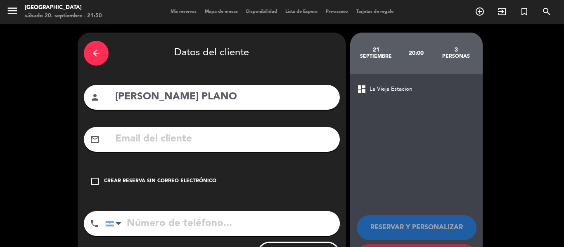
click at [175, 183] on div "Crear reserva sin correo electrónico" at bounding box center [160, 182] width 112 height 8
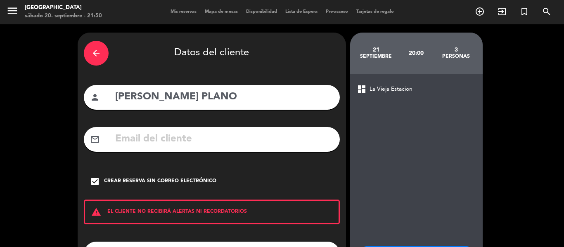
scroll to position [71, 0]
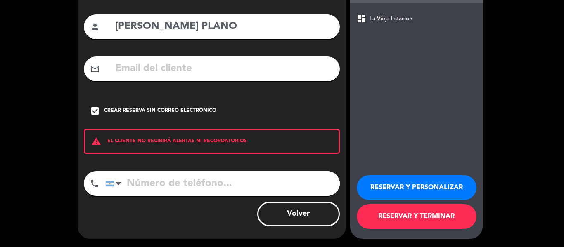
click at [412, 220] on button "RESERVAR Y TERMINAR" at bounding box center [417, 216] width 120 height 25
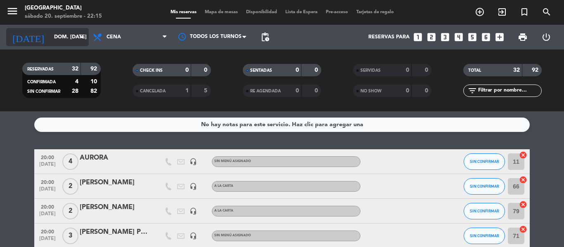
click at [50, 40] on input "dom. [DATE]" at bounding box center [85, 37] width 70 height 14
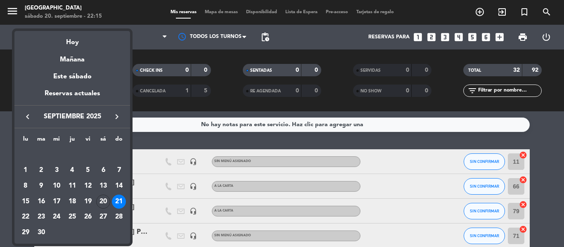
click at [175, 144] on div at bounding box center [282, 123] width 564 height 247
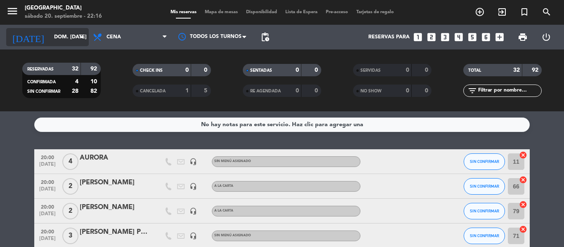
click at [52, 33] on input "dom. [DATE]" at bounding box center [85, 37] width 70 height 14
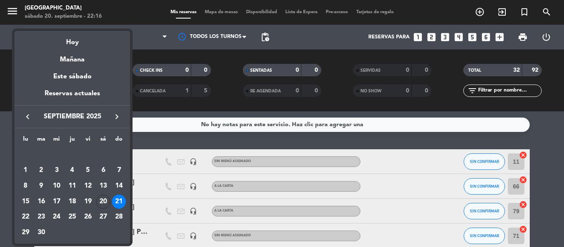
click at [120, 119] on icon "keyboard_arrow_right" at bounding box center [117, 117] width 10 height 10
click at [26, 187] on div "6" at bounding box center [26, 186] width 14 height 14
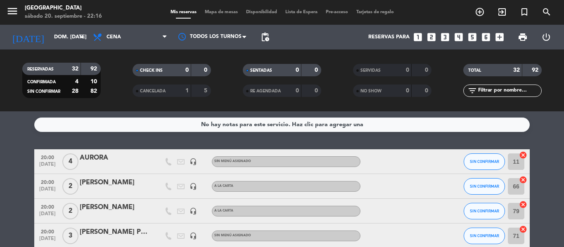
type input "lun. [DATE]"
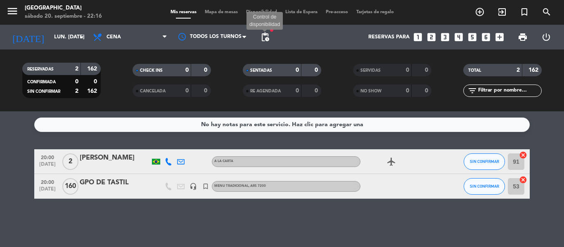
click at [266, 35] on span "pending_actions" at bounding box center [265, 37] width 10 height 10
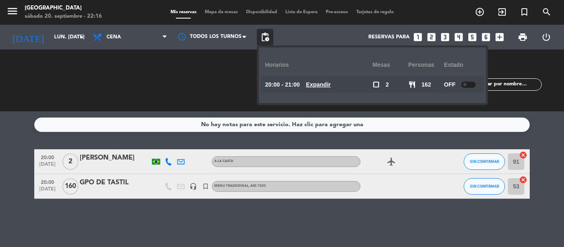
click at [470, 83] on div at bounding box center [468, 85] width 14 height 6
click at [323, 43] on div "Reservas para looks_one looks_two looks_3 looks_4 looks_5 looks_6 add_box" at bounding box center [390, 37] width 235 height 25
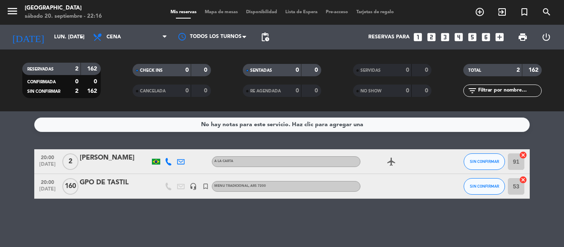
click at [86, 188] on div "GPO DE TASTIL" at bounding box center [115, 183] width 70 height 11
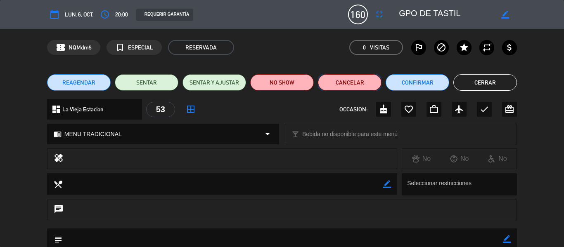
click at [371, 82] on button "Cancelar" at bounding box center [350, 82] width 64 height 17
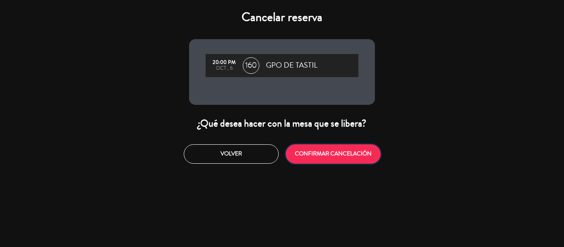
click at [332, 154] on button "CONFIRMAR CANCELACIÓN" at bounding box center [333, 154] width 95 height 19
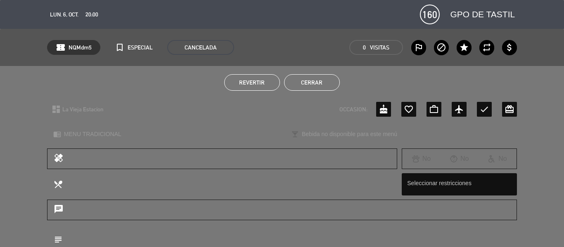
click at [316, 80] on button "Cerrar" at bounding box center [312, 82] width 56 height 17
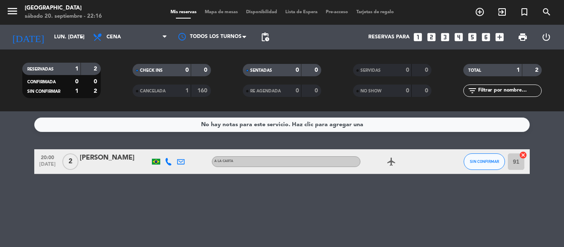
click at [244, 193] on div "No hay notas para este servicio. Haz clic para agregar una 20:00 [DATE] 2 Camil…" at bounding box center [282, 180] width 564 height 136
